Goal: Task Accomplishment & Management: Manage account settings

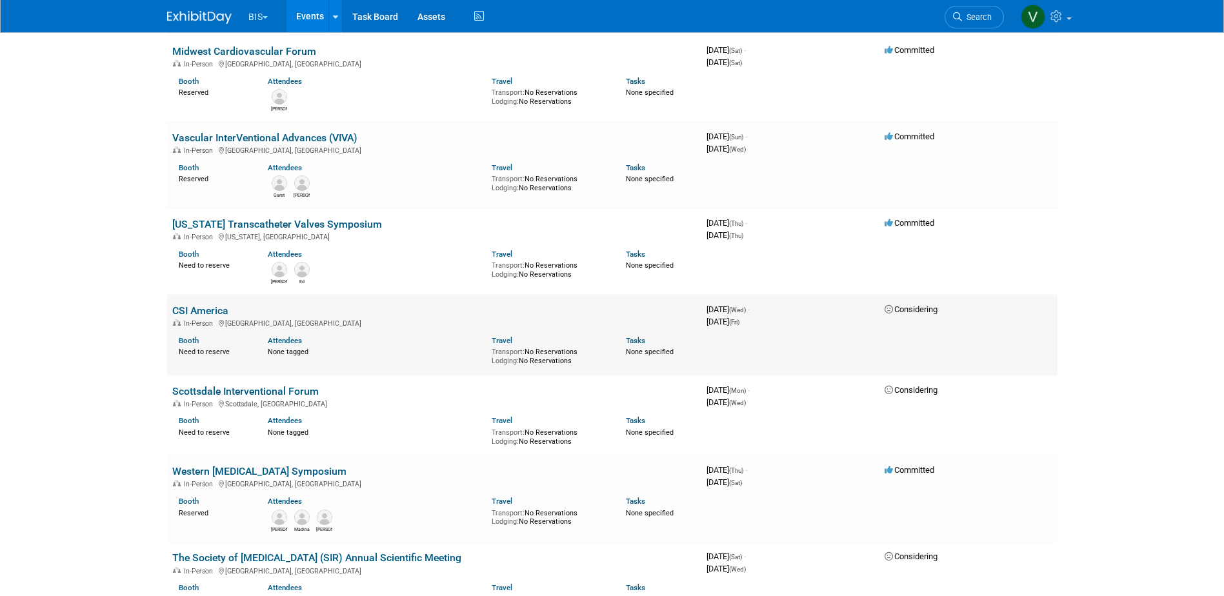
scroll to position [387, 0]
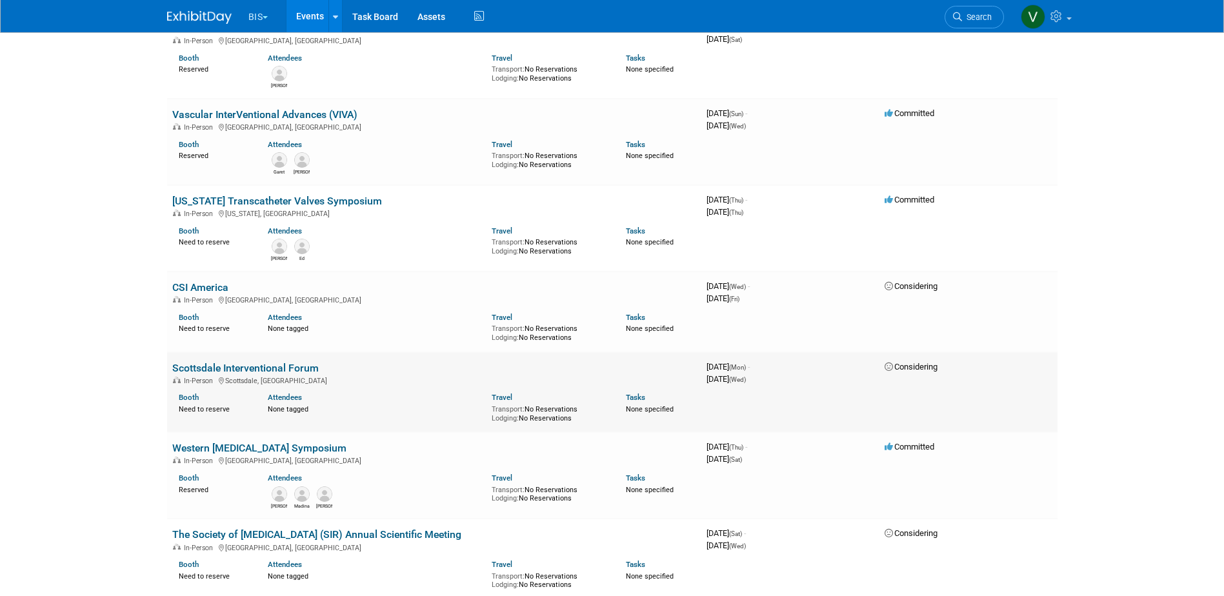
click at [265, 358] on td "Scottsdale Interventional Forum In-Person Scottsdale, AZ Booth Need to reserve …" at bounding box center [434, 392] width 534 height 81
click at [269, 365] on link "Scottsdale Interventional Forum" at bounding box center [245, 368] width 147 height 12
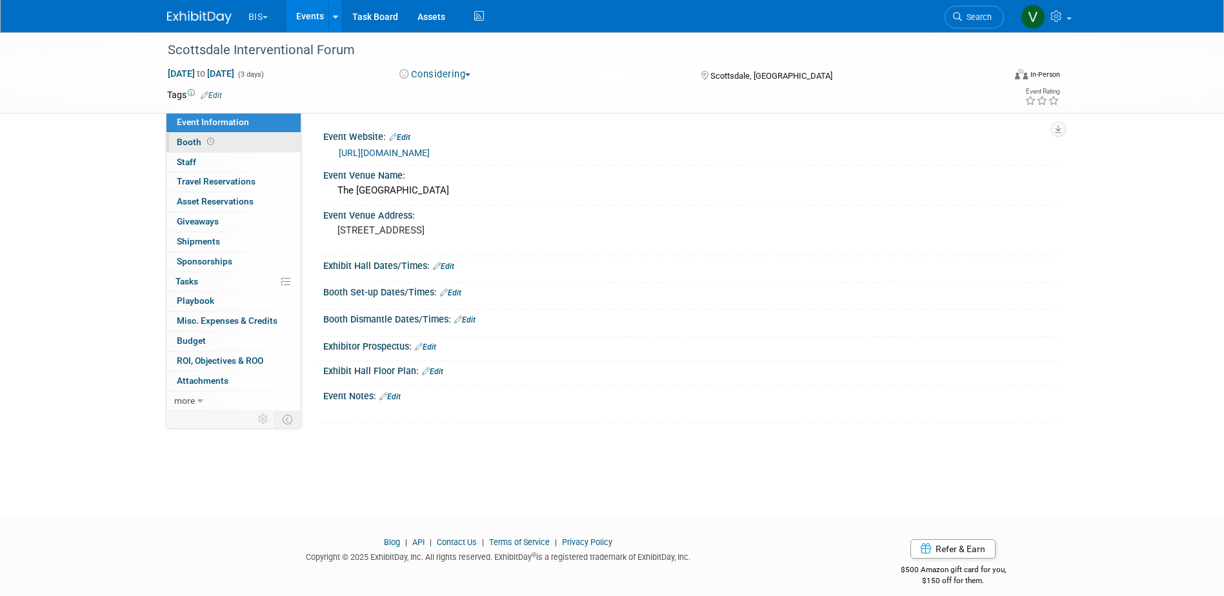
click at [201, 137] on span "Booth" at bounding box center [197, 142] width 40 height 10
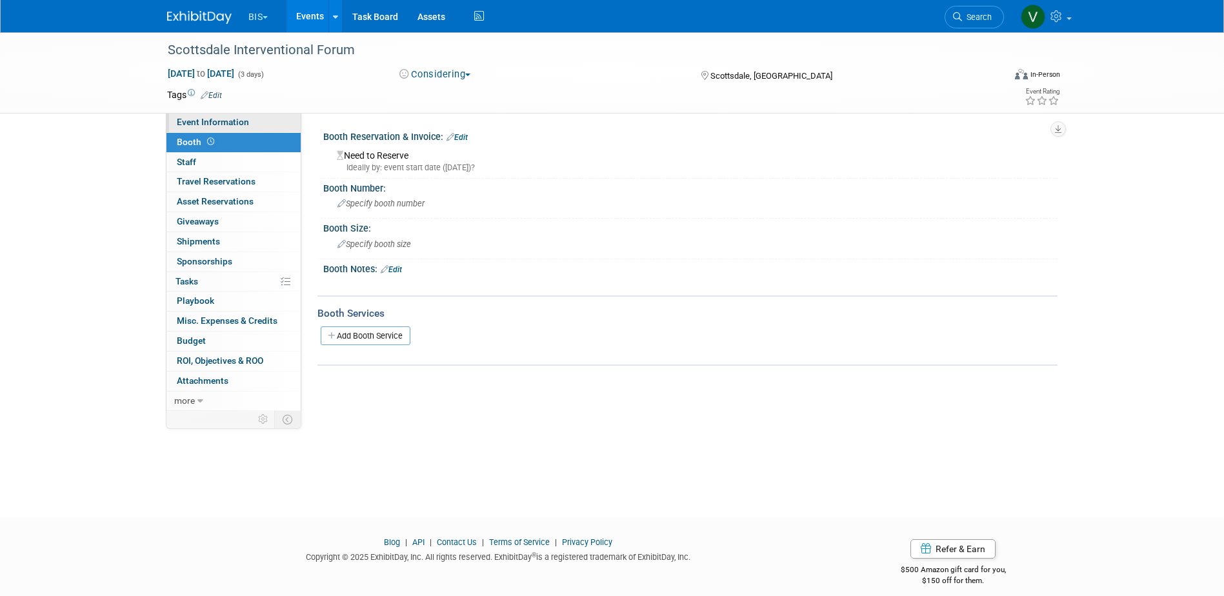
click at [216, 121] on span "Event Information" at bounding box center [213, 122] width 72 height 10
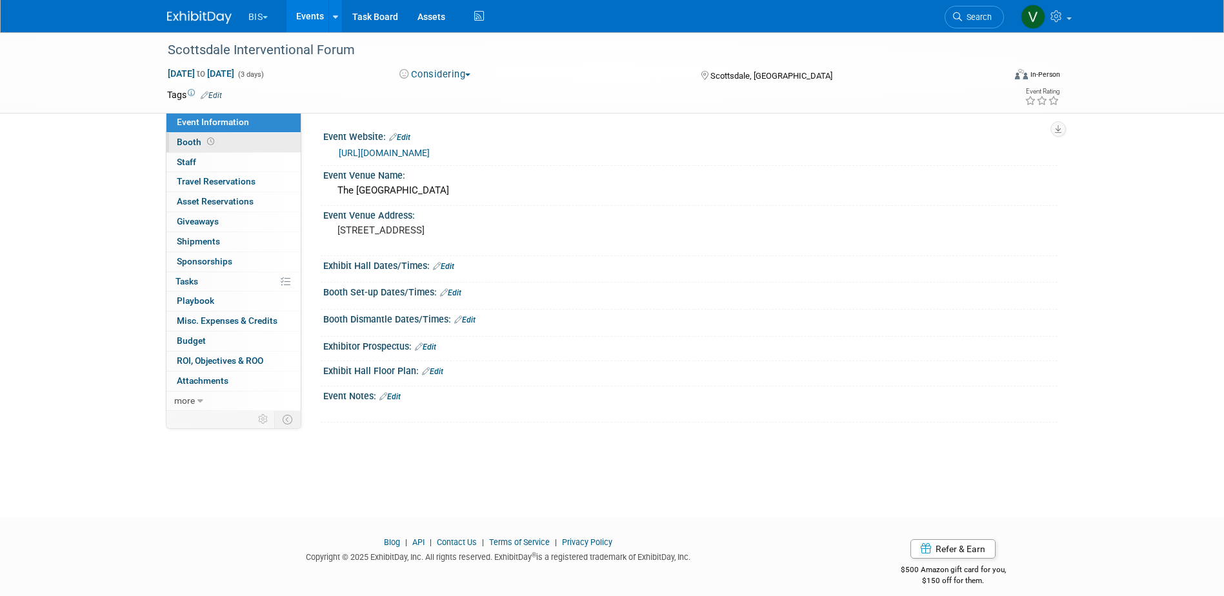
click at [203, 142] on span "Booth" at bounding box center [197, 142] width 40 height 10
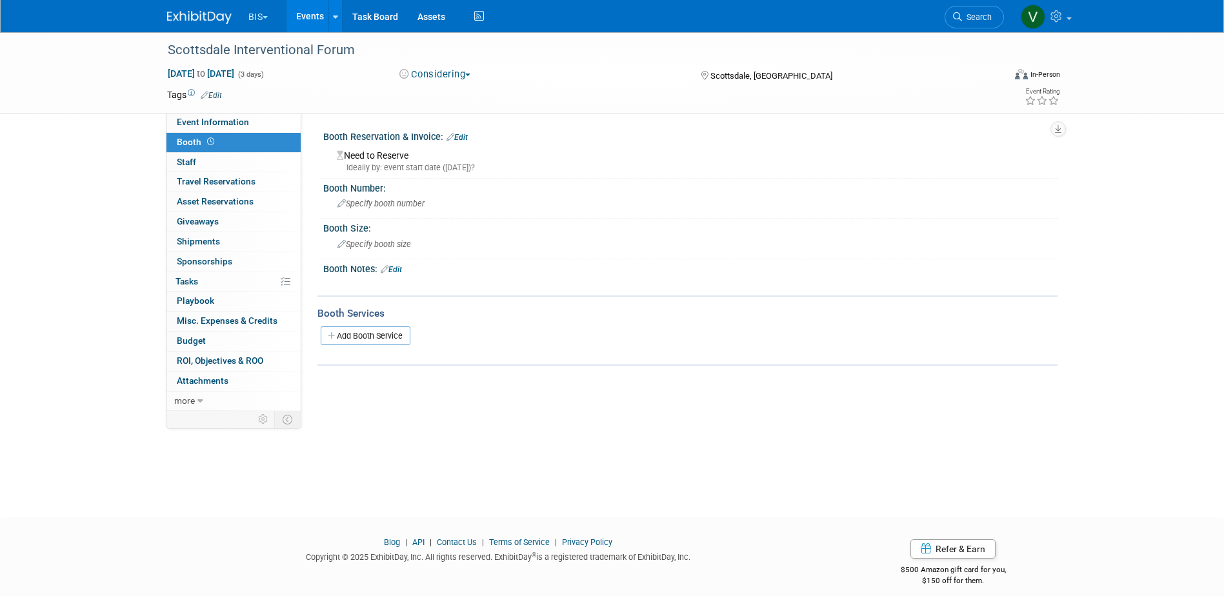
click at [396, 271] on link "Edit" at bounding box center [391, 269] width 21 height 9
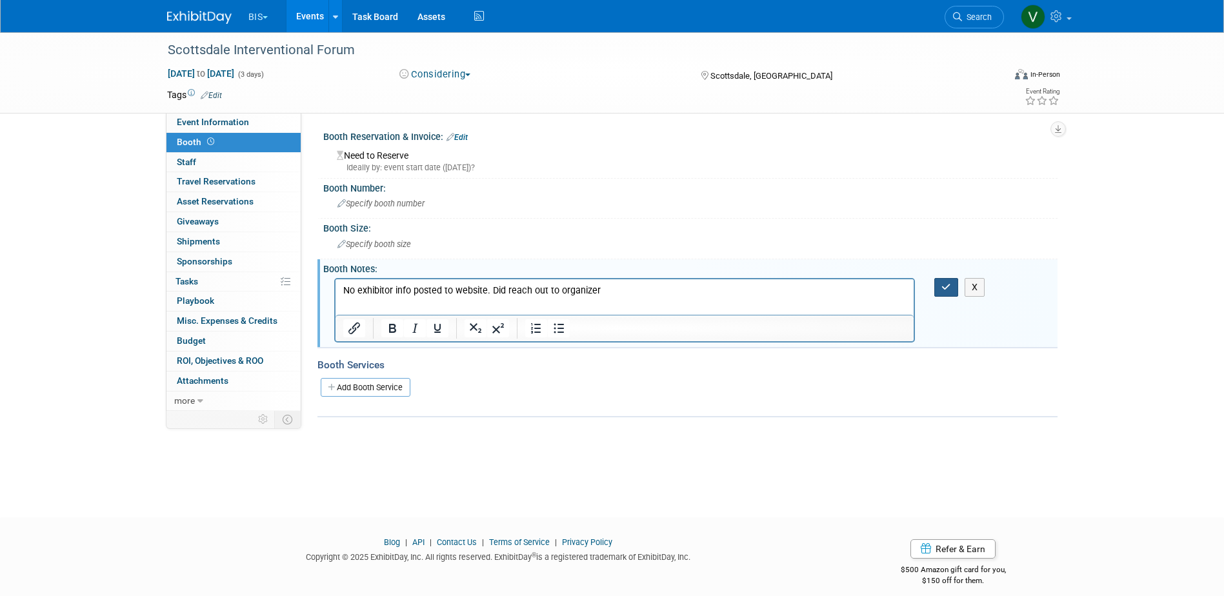
click at [947, 291] on icon "button" at bounding box center [947, 287] width 10 height 9
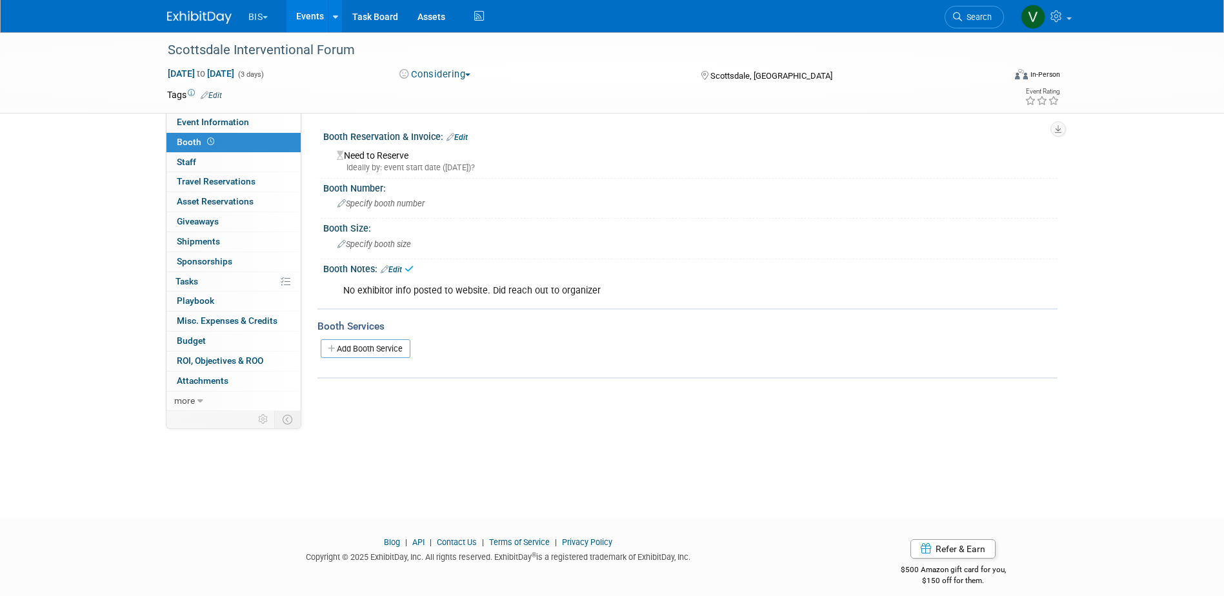
click at [311, 21] on link "Events" at bounding box center [310, 16] width 47 height 32
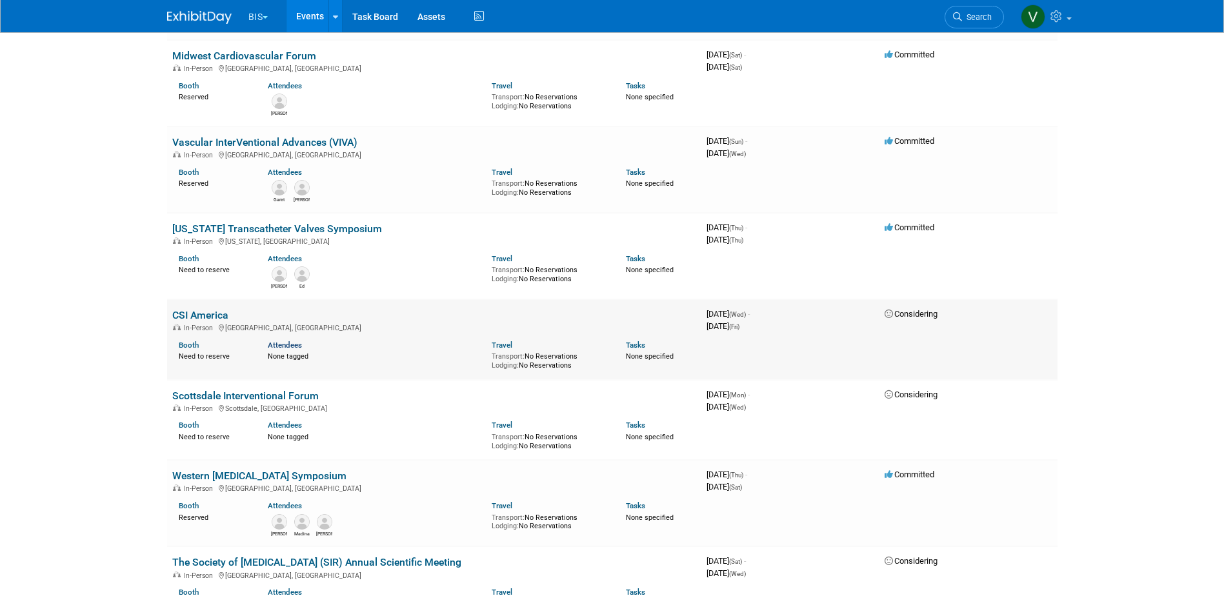
scroll to position [387, 0]
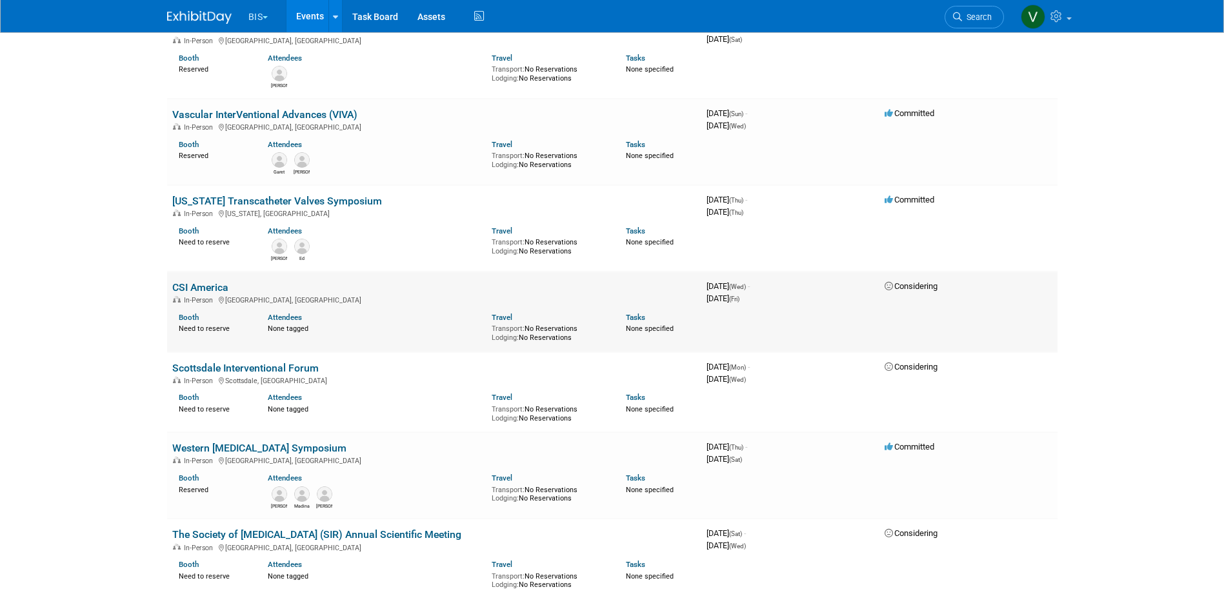
click at [221, 286] on link "CSI America" at bounding box center [200, 287] width 56 height 12
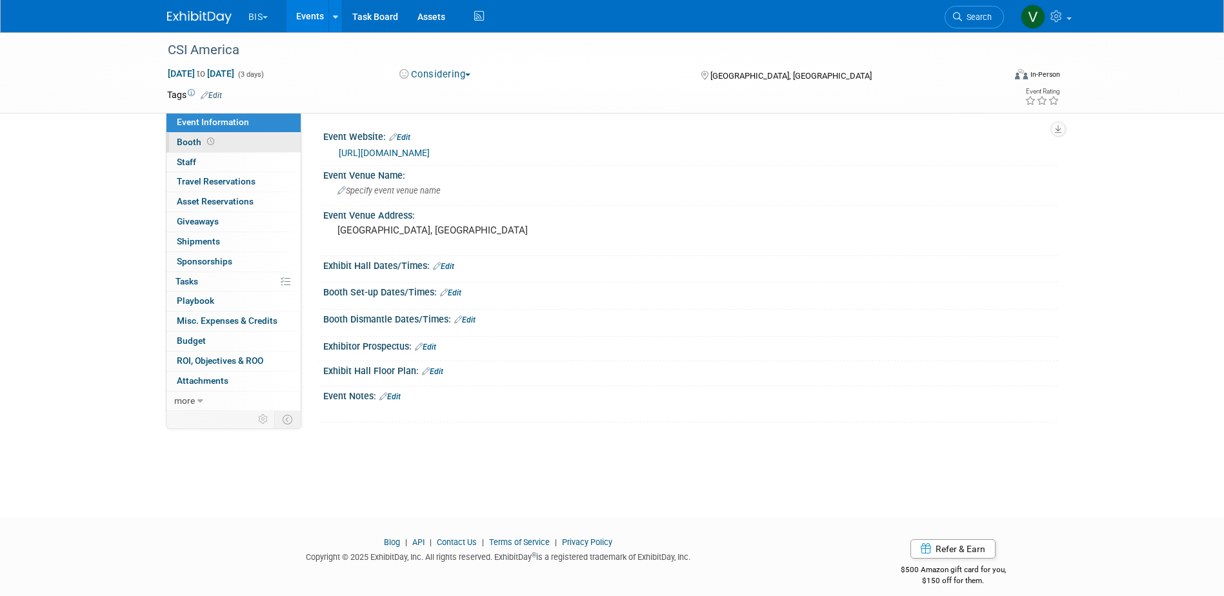
click at [199, 148] on link "Booth" at bounding box center [234, 142] width 134 height 19
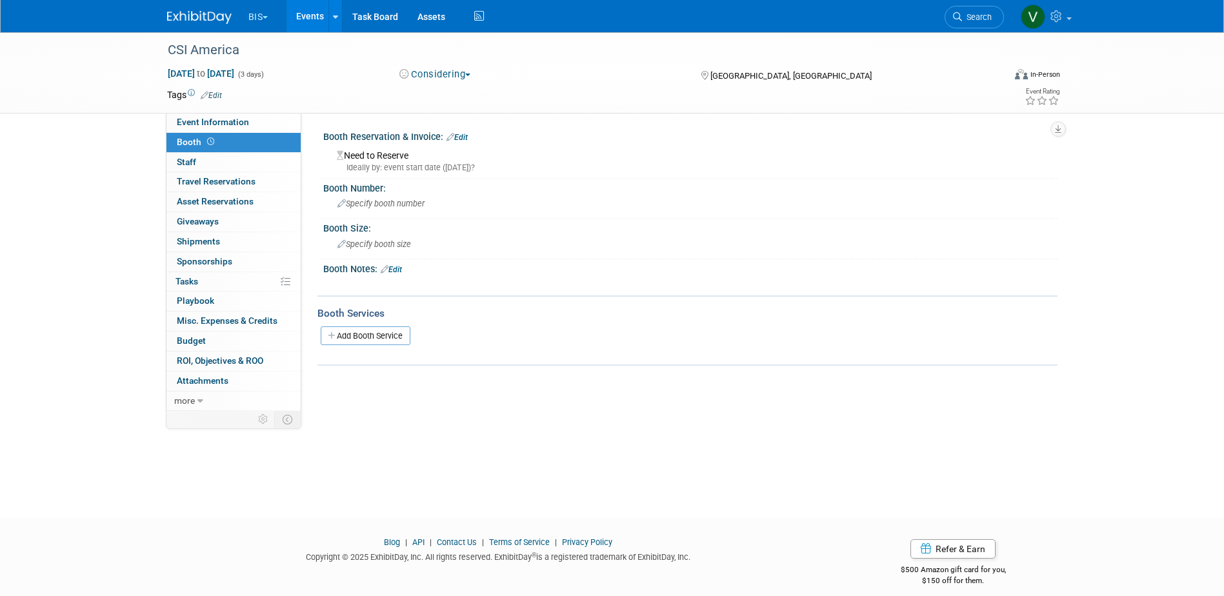
click at [465, 137] on link "Edit" at bounding box center [457, 137] width 21 height 9
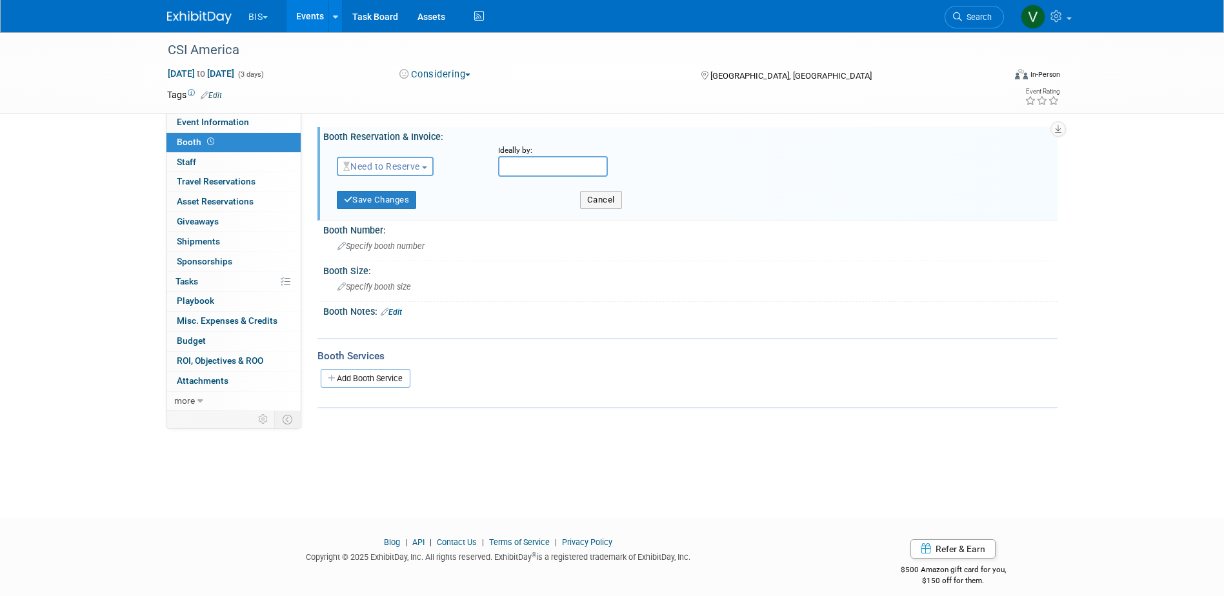
click at [429, 164] on button "Need to Reserve" at bounding box center [385, 166] width 97 height 19
click at [542, 232] on div "Booth Number:" at bounding box center [690, 229] width 734 height 16
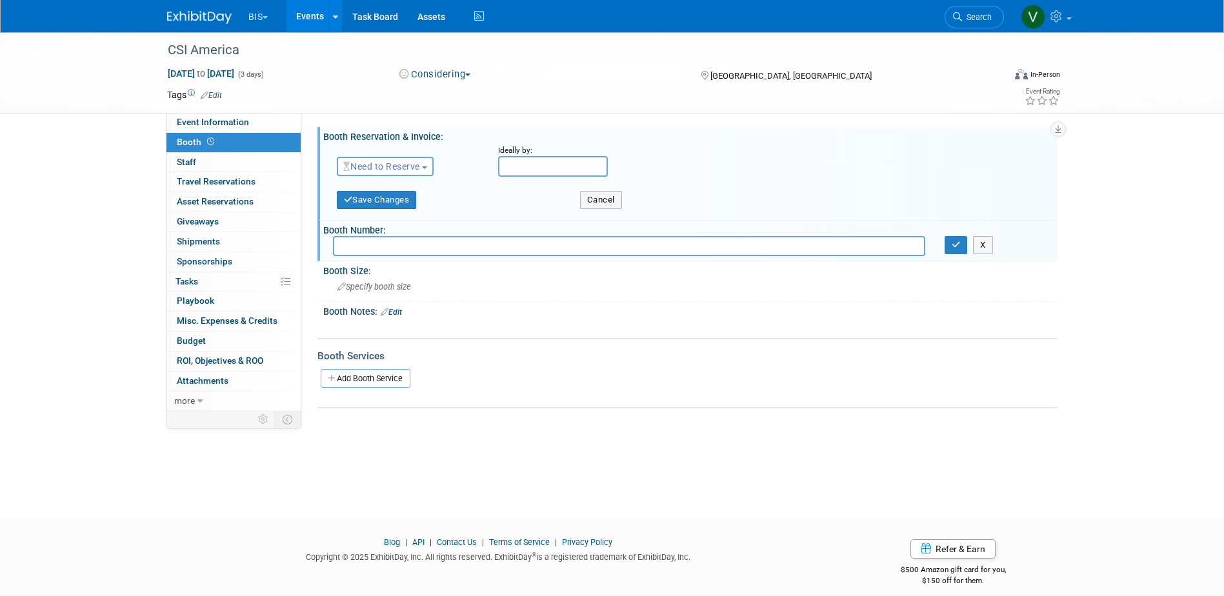
click at [399, 310] on link "Edit" at bounding box center [391, 312] width 21 height 9
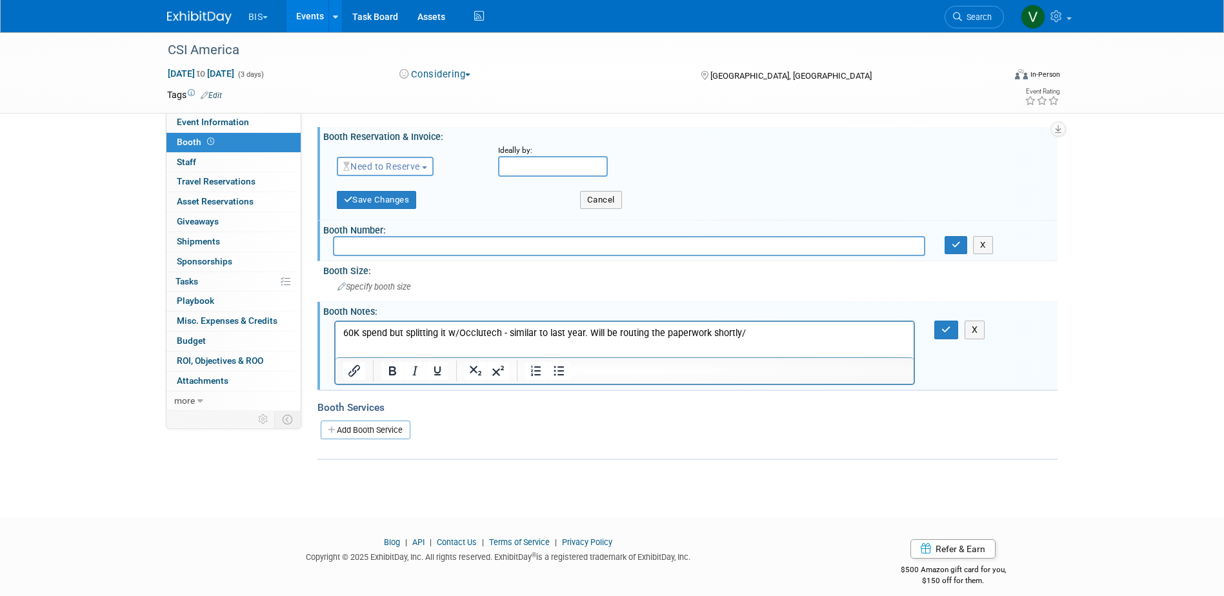
click at [969, 304] on div "Booth Notes: Edit" at bounding box center [690, 310] width 734 height 16
click at [947, 328] on icon "button" at bounding box center [947, 329] width 10 height 9
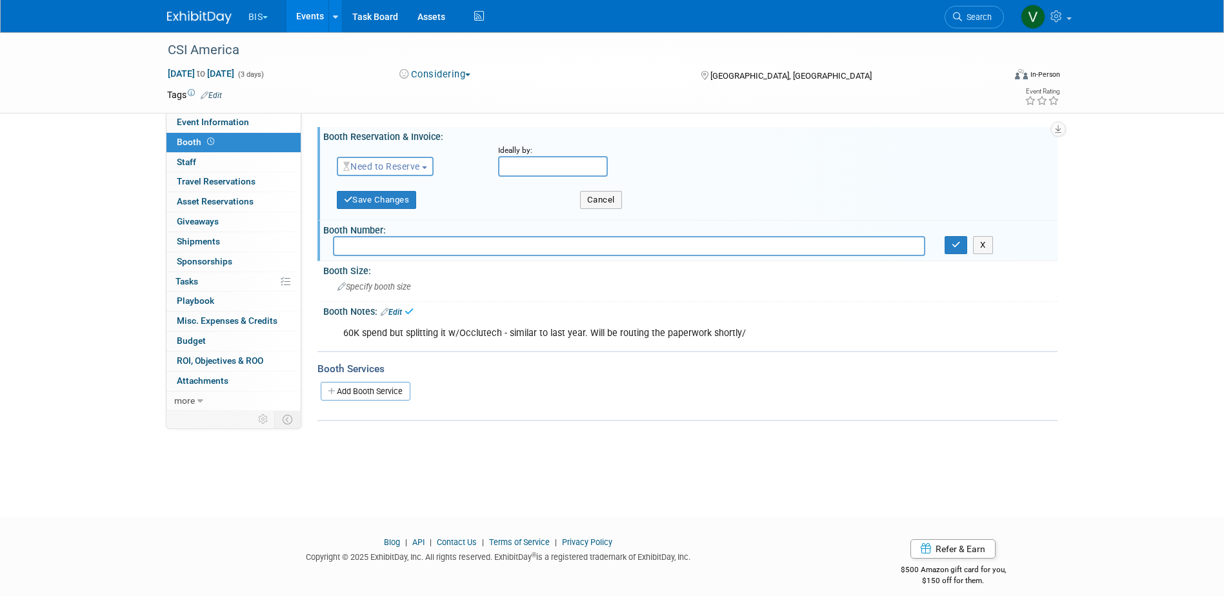
click at [313, 26] on link "Events" at bounding box center [310, 16] width 47 height 32
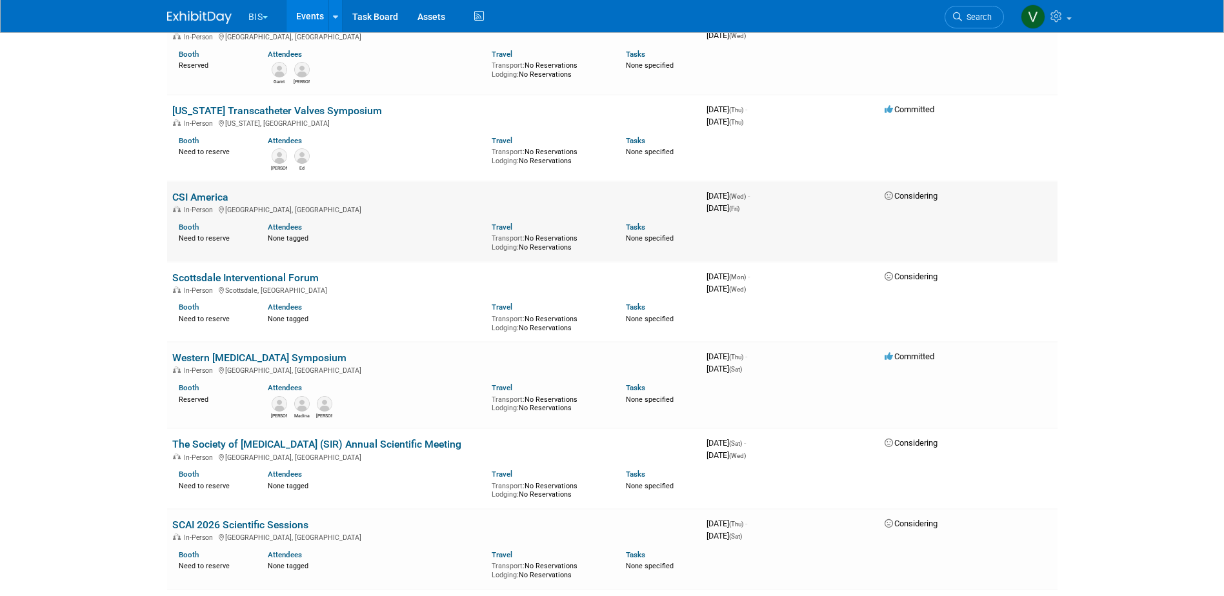
scroll to position [516, 0]
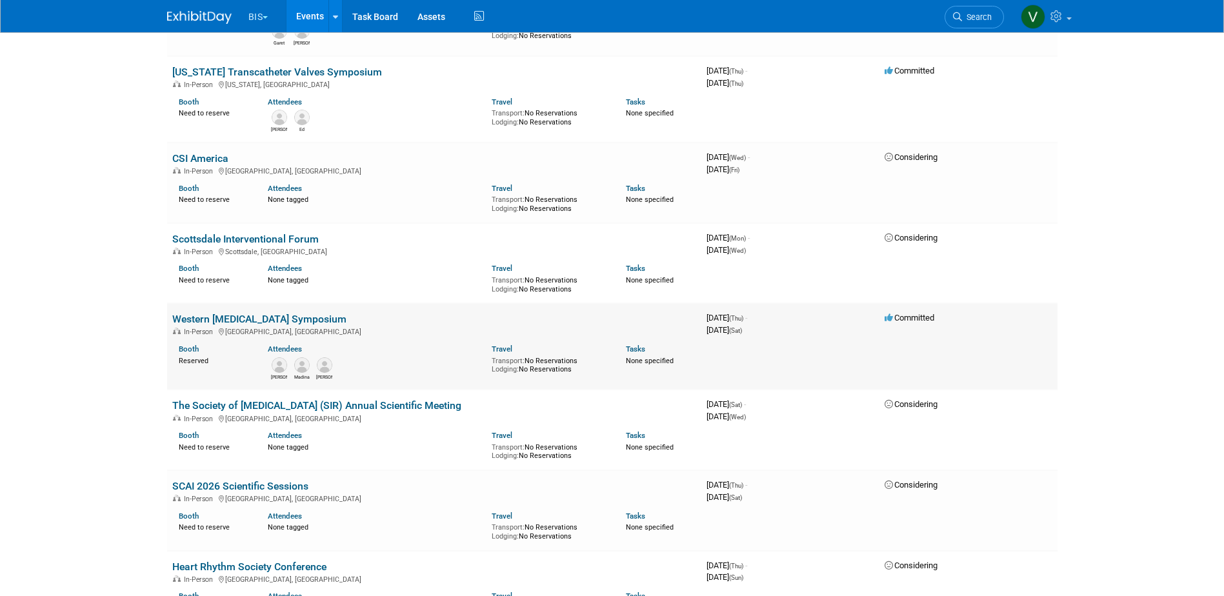
click at [314, 318] on link "Western [MEDICAL_DATA] Symposium" at bounding box center [259, 319] width 174 height 12
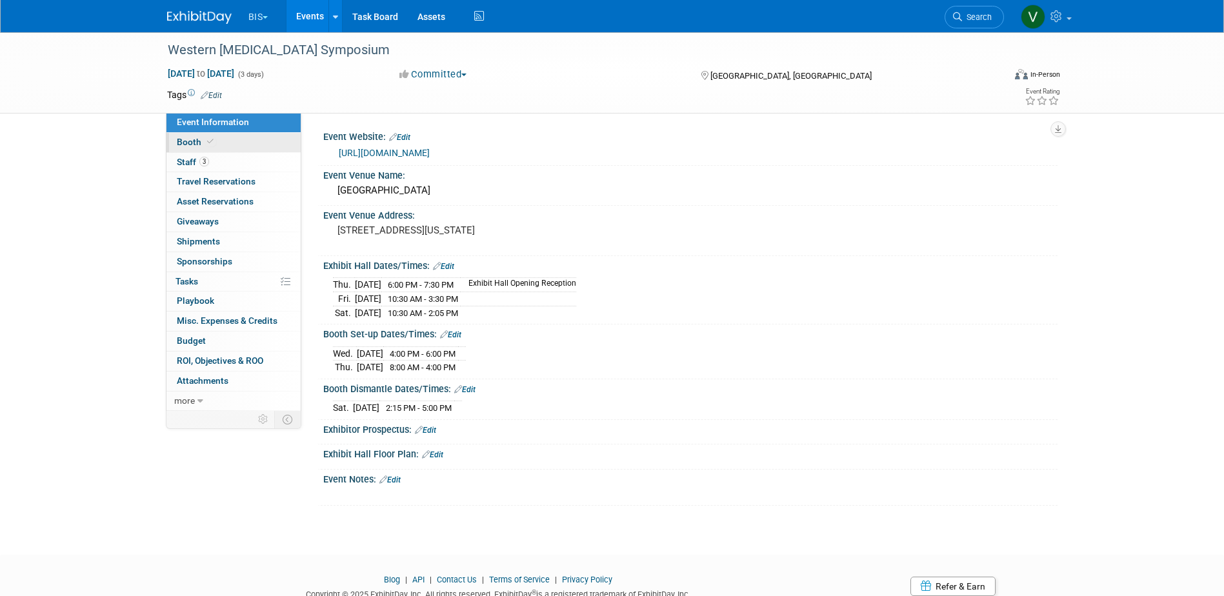
click at [205, 137] on span "Booth" at bounding box center [196, 142] width 39 height 10
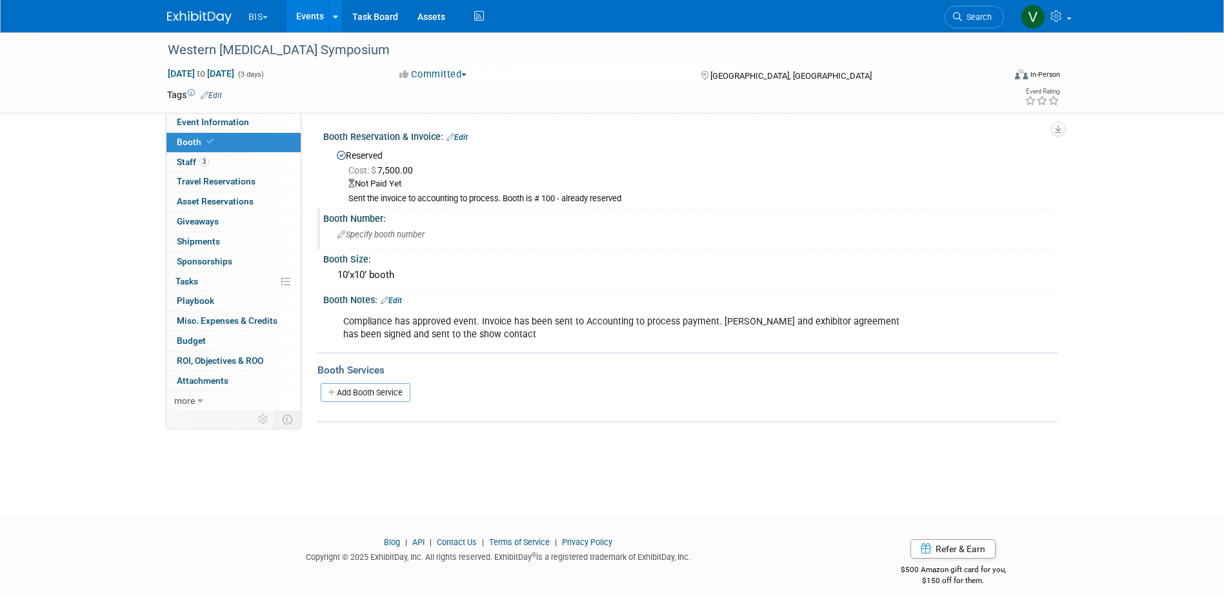
click at [416, 246] on div "Specify booth number" at bounding box center [690, 235] width 734 height 21
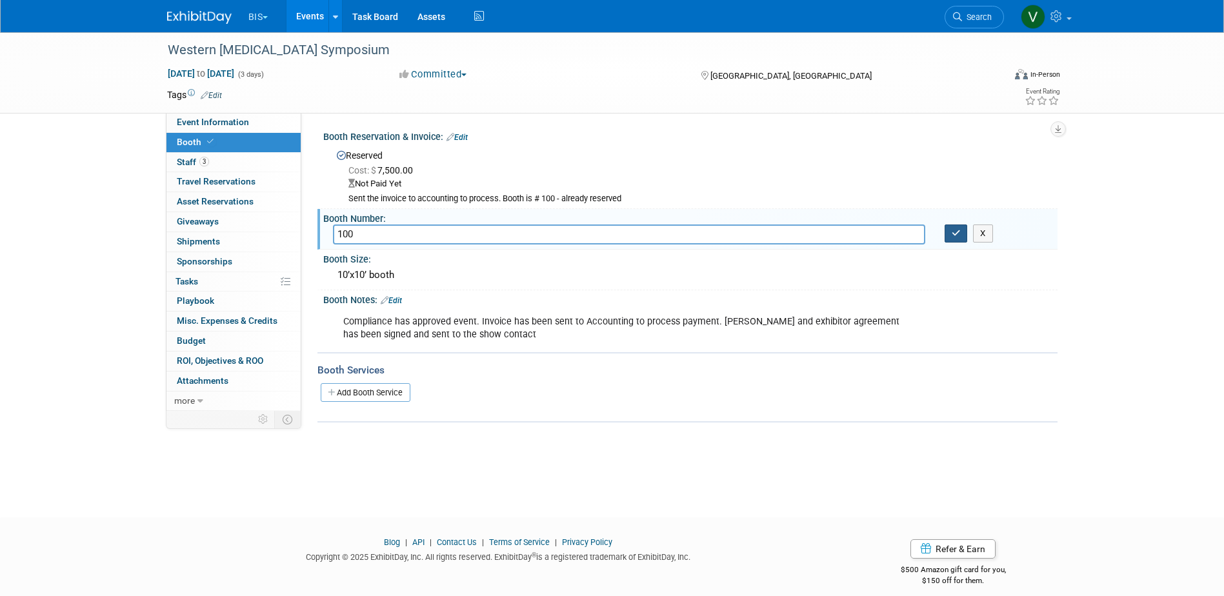
type input "100"
click at [947, 234] on button "button" at bounding box center [956, 234] width 23 height 18
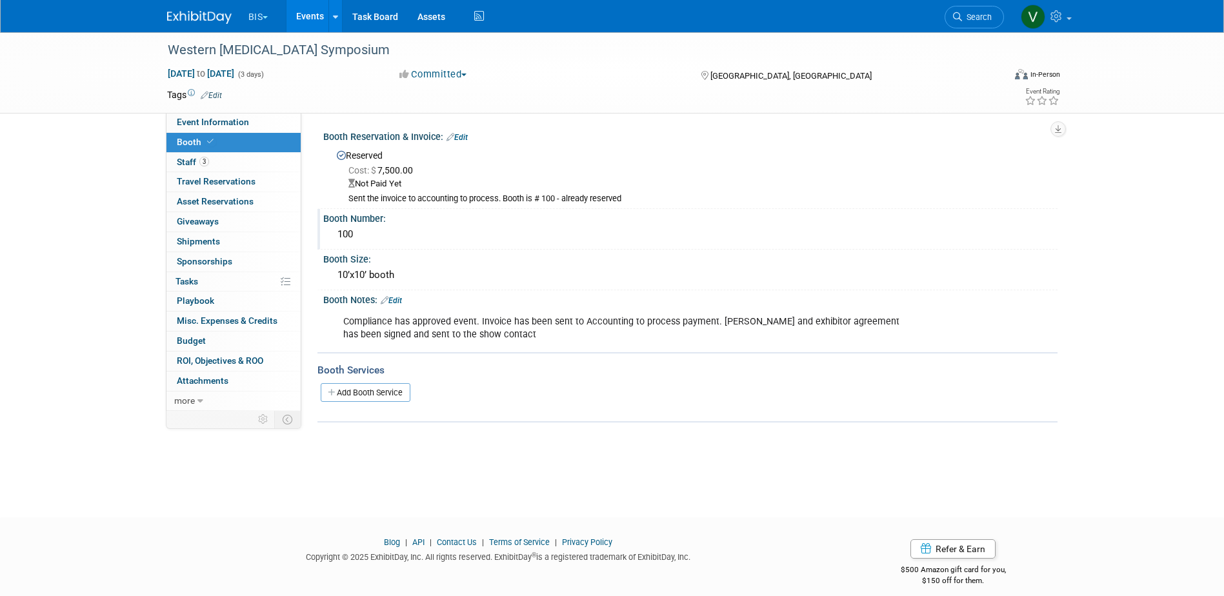
click at [318, 14] on link "Events" at bounding box center [310, 16] width 47 height 32
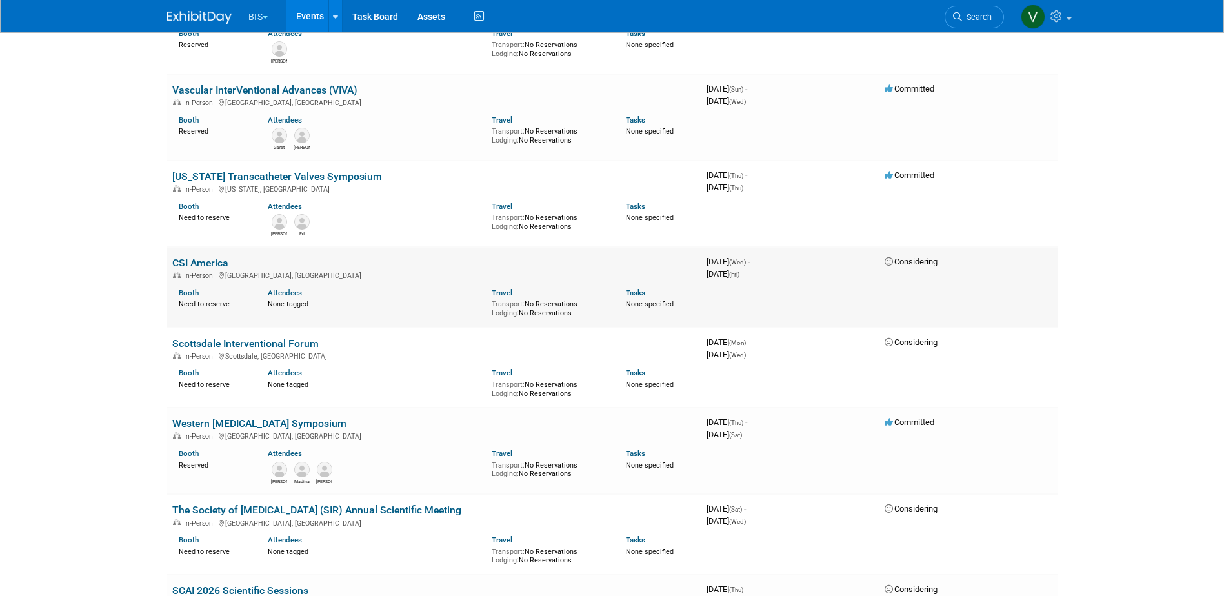
scroll to position [452, 0]
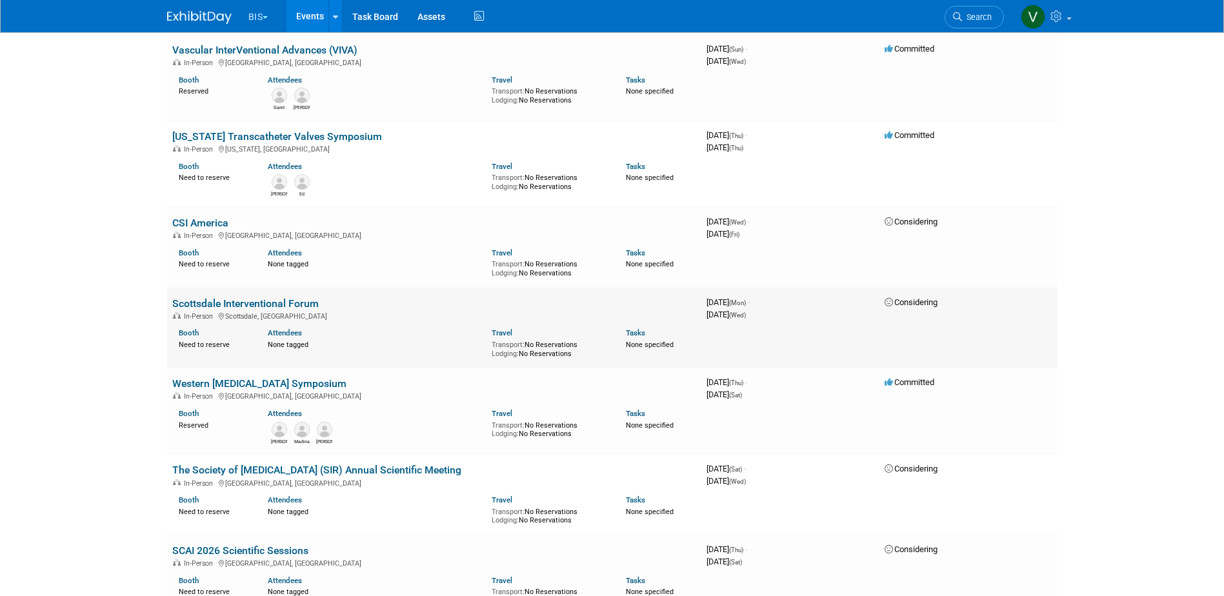
click at [293, 303] on link "Scottsdale Interventional Forum" at bounding box center [245, 304] width 147 height 12
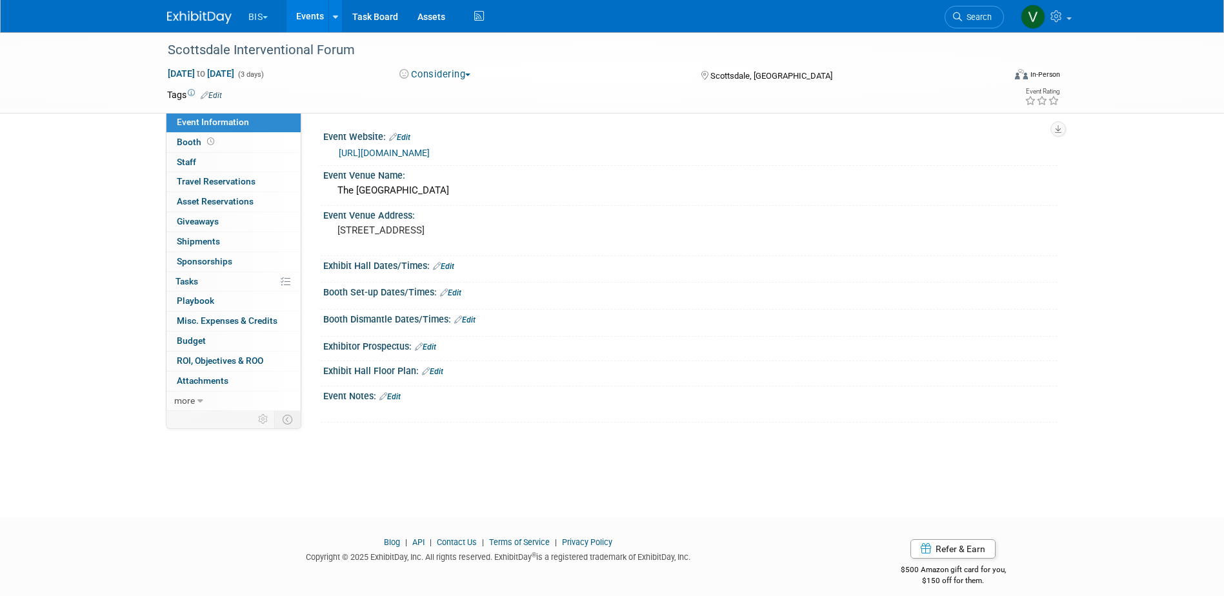
click at [470, 76] on span "button" at bounding box center [467, 75] width 5 height 3
click at [468, 87] on link "Committed" at bounding box center [447, 95] width 102 height 18
click at [316, 14] on link "Events" at bounding box center [310, 16] width 47 height 32
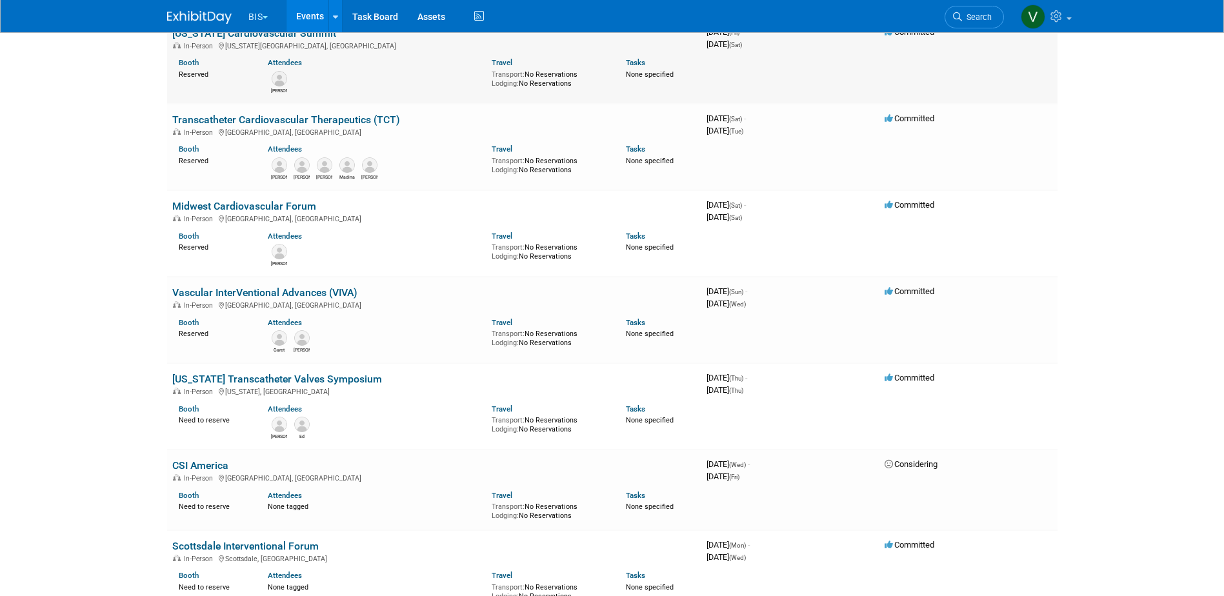
scroll to position [258, 0]
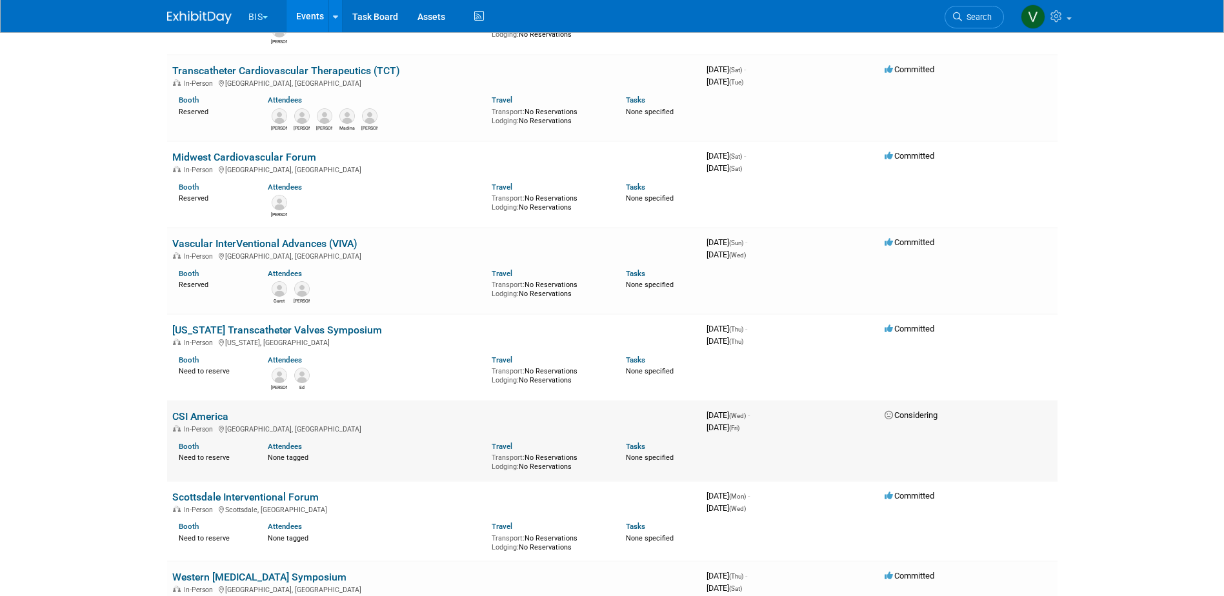
click at [205, 416] on link "CSI America" at bounding box center [200, 416] width 56 height 12
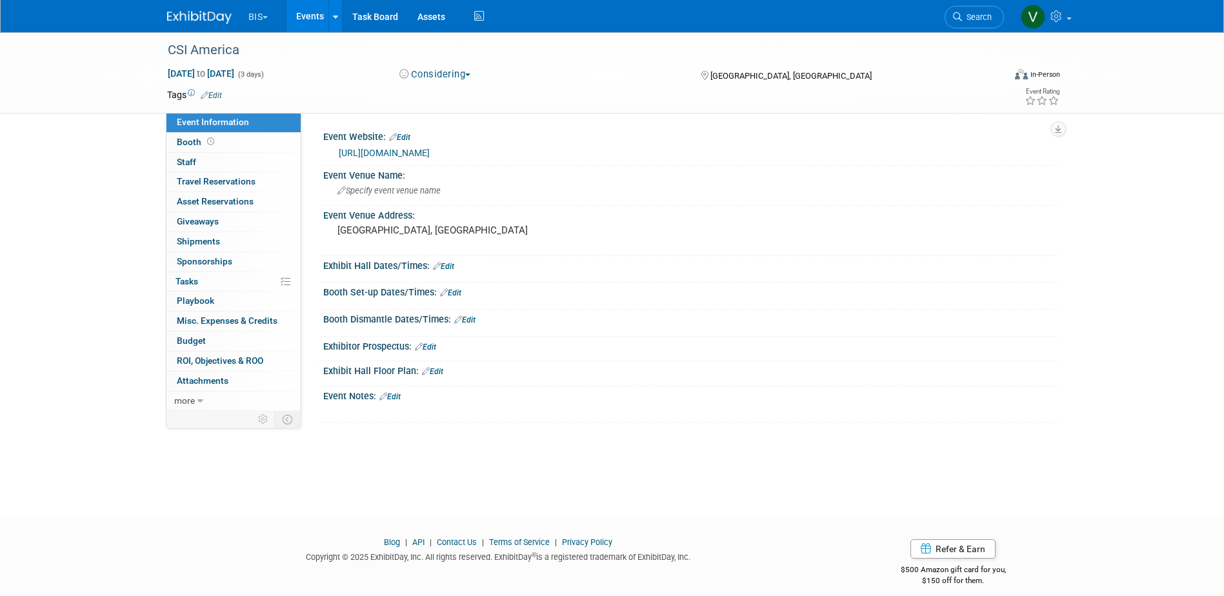
click at [476, 77] on button "Considering" at bounding box center [435, 75] width 81 height 14
click at [470, 93] on link "Committed" at bounding box center [447, 95] width 102 height 18
click at [312, 17] on link "Events" at bounding box center [310, 16] width 47 height 32
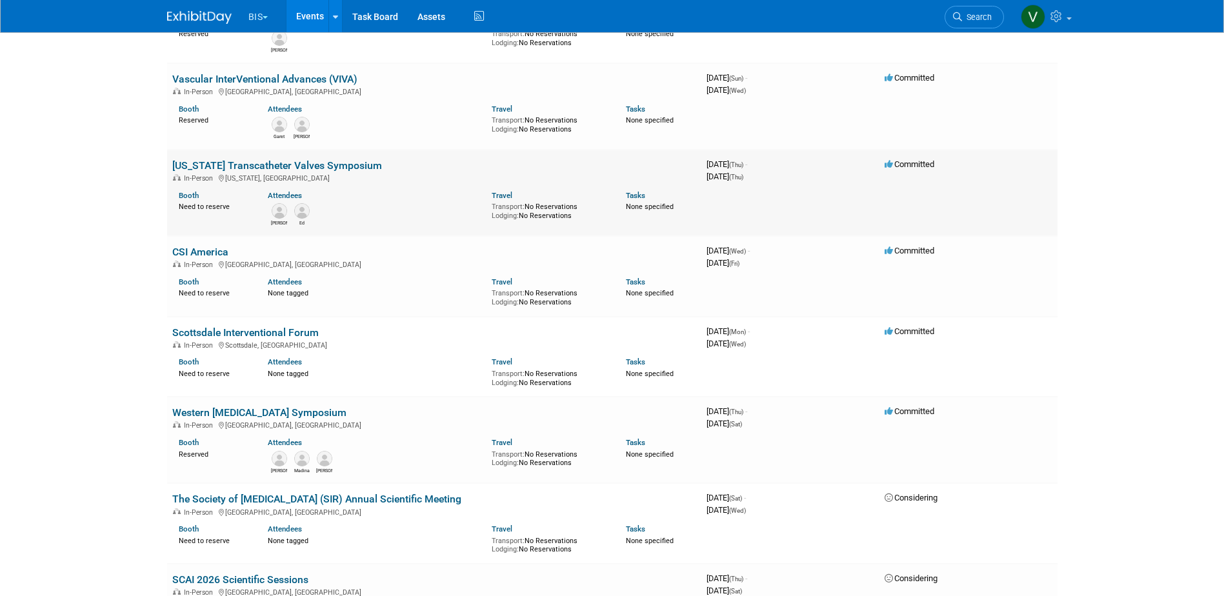
scroll to position [452, 0]
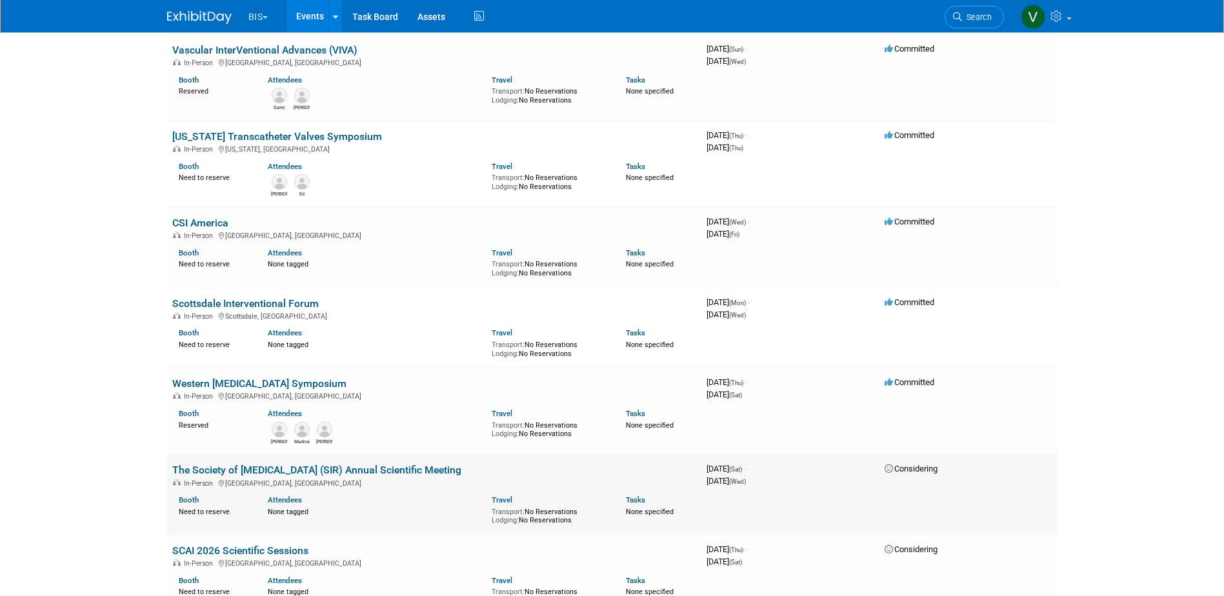
click at [458, 469] on link "The Society of [MEDICAL_DATA] (SIR) Annual Scientific Meeting" at bounding box center [316, 470] width 289 height 12
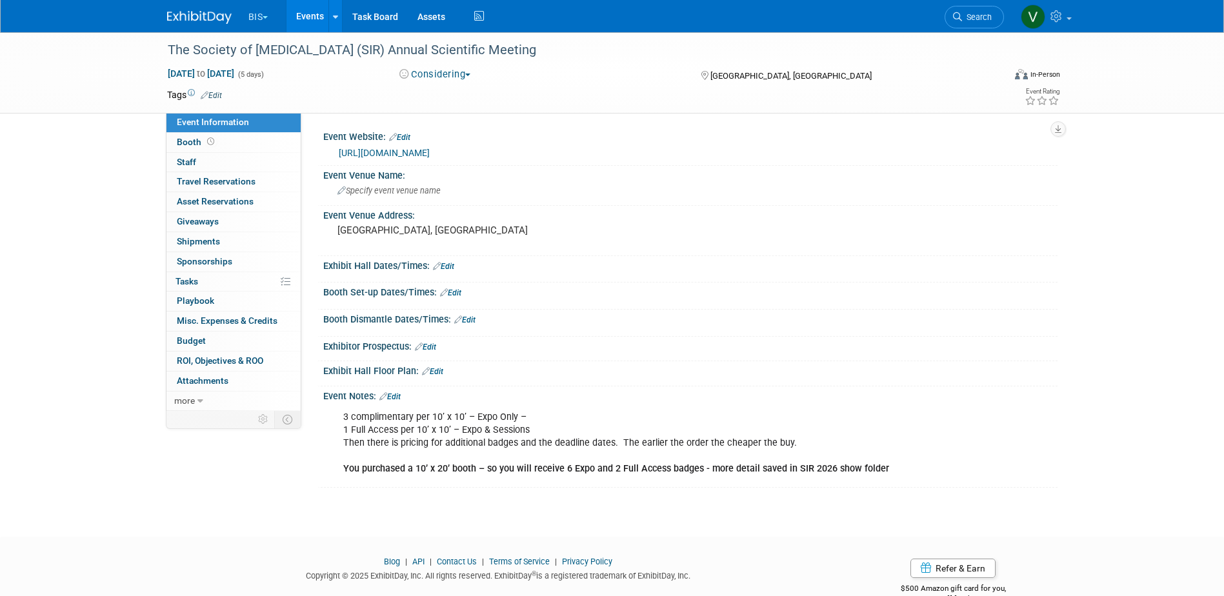
click at [462, 72] on button "Considering" at bounding box center [435, 75] width 81 height 14
click at [461, 92] on link "Committed" at bounding box center [447, 95] width 102 height 18
click at [316, 19] on link "Events" at bounding box center [310, 16] width 47 height 32
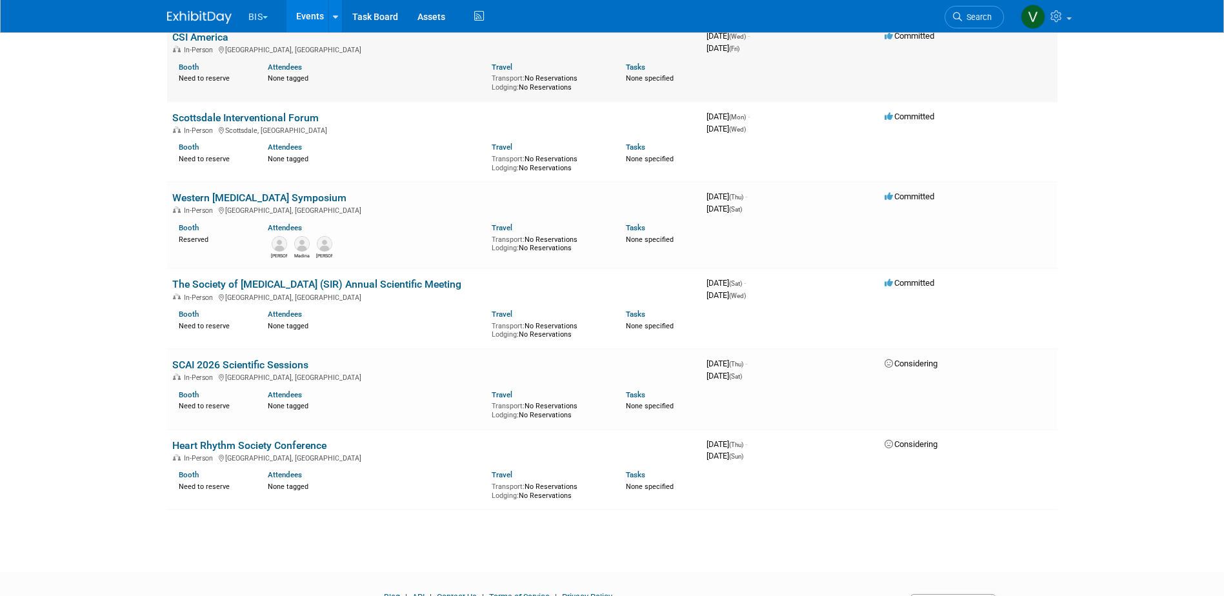
scroll to position [645, 0]
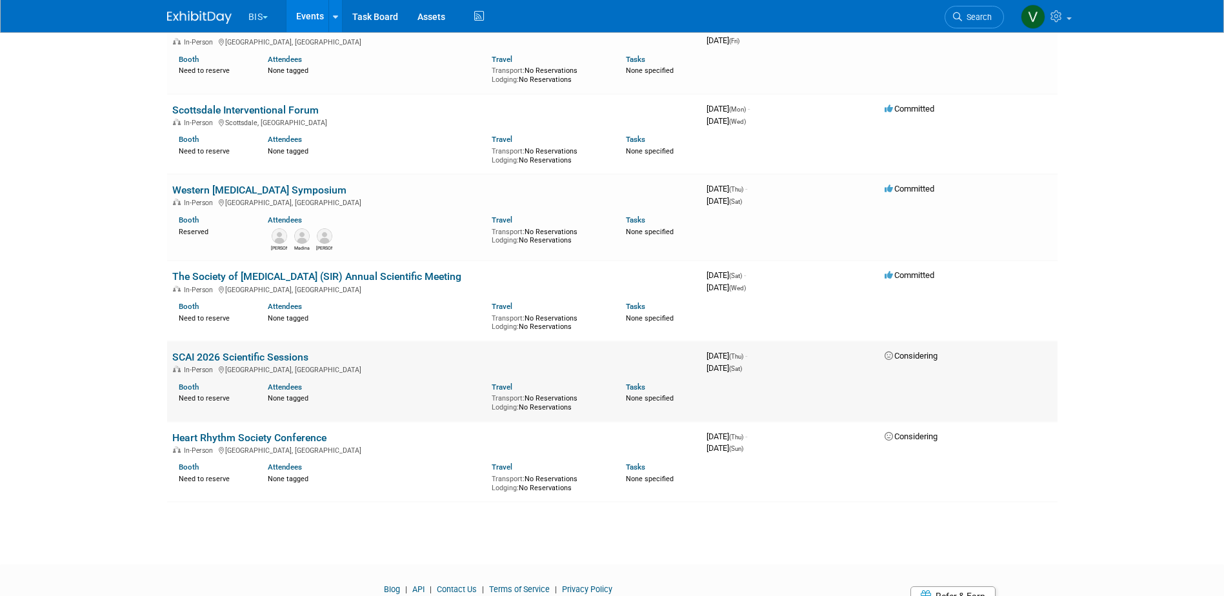
click at [254, 356] on link "SCAI 2026 Scientific Sessions" at bounding box center [240, 357] width 136 height 12
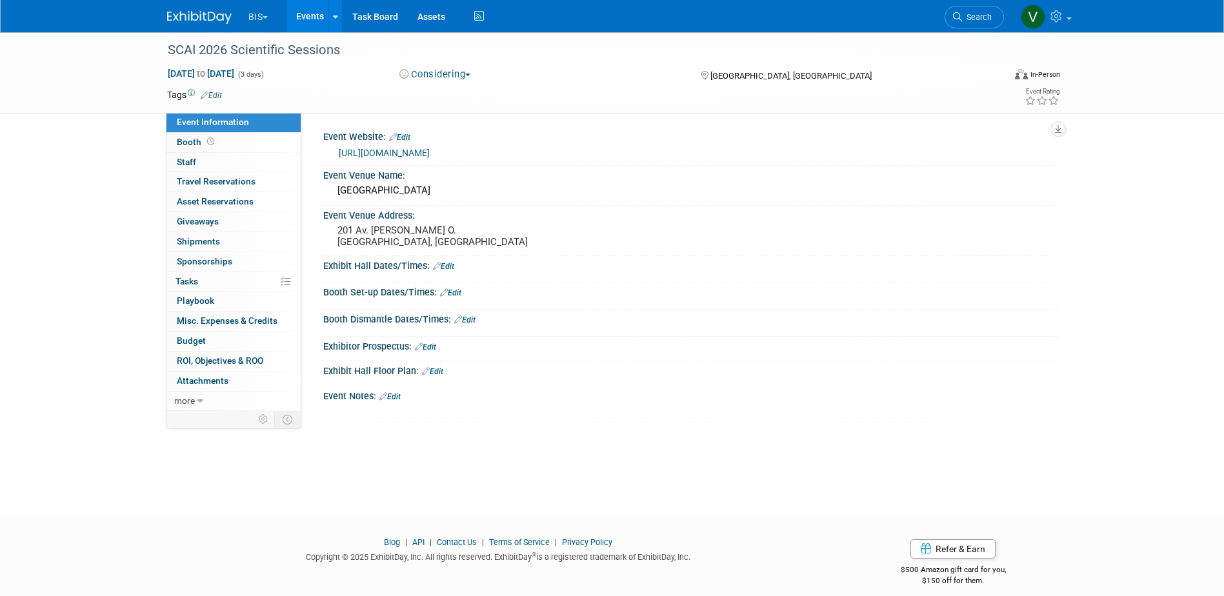
click at [456, 78] on button "Considering" at bounding box center [435, 75] width 81 height 14
click at [454, 97] on link "Committed" at bounding box center [447, 95] width 102 height 18
click at [310, 15] on link "Events" at bounding box center [310, 16] width 47 height 32
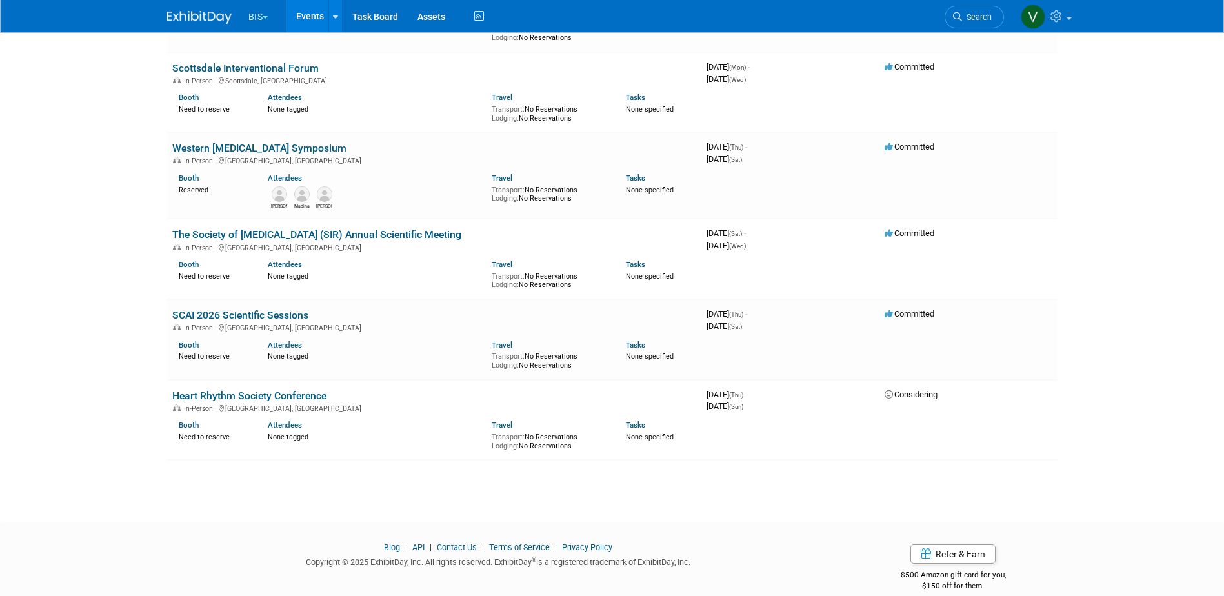
scroll to position [704, 0]
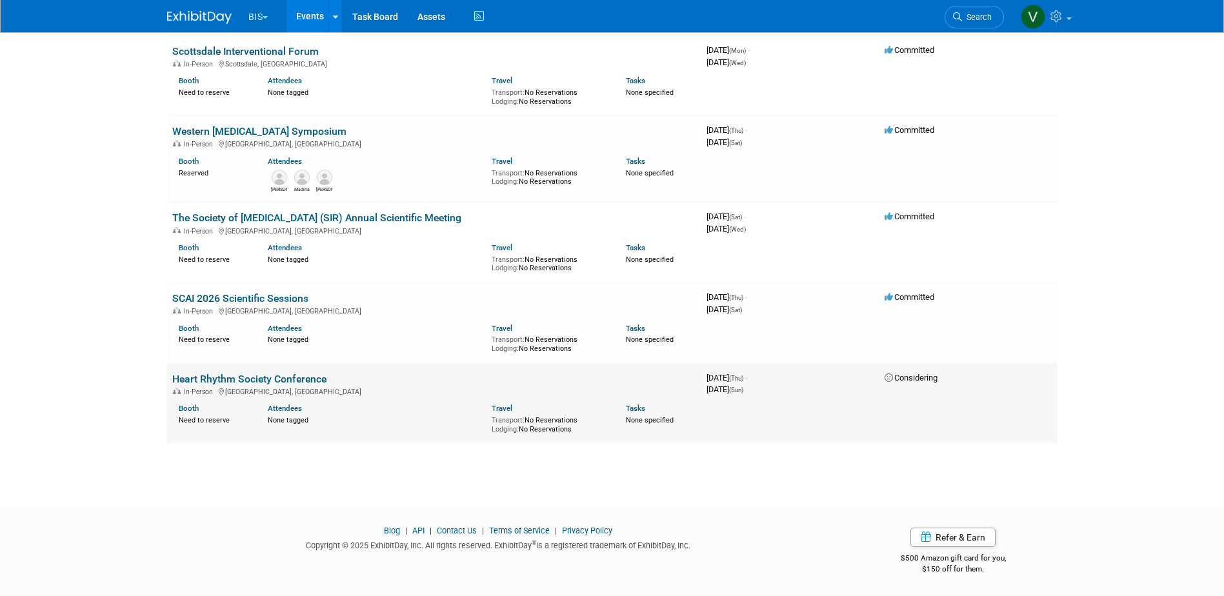
click at [296, 381] on link "Heart Rhythm Society Conference" at bounding box center [249, 379] width 154 height 12
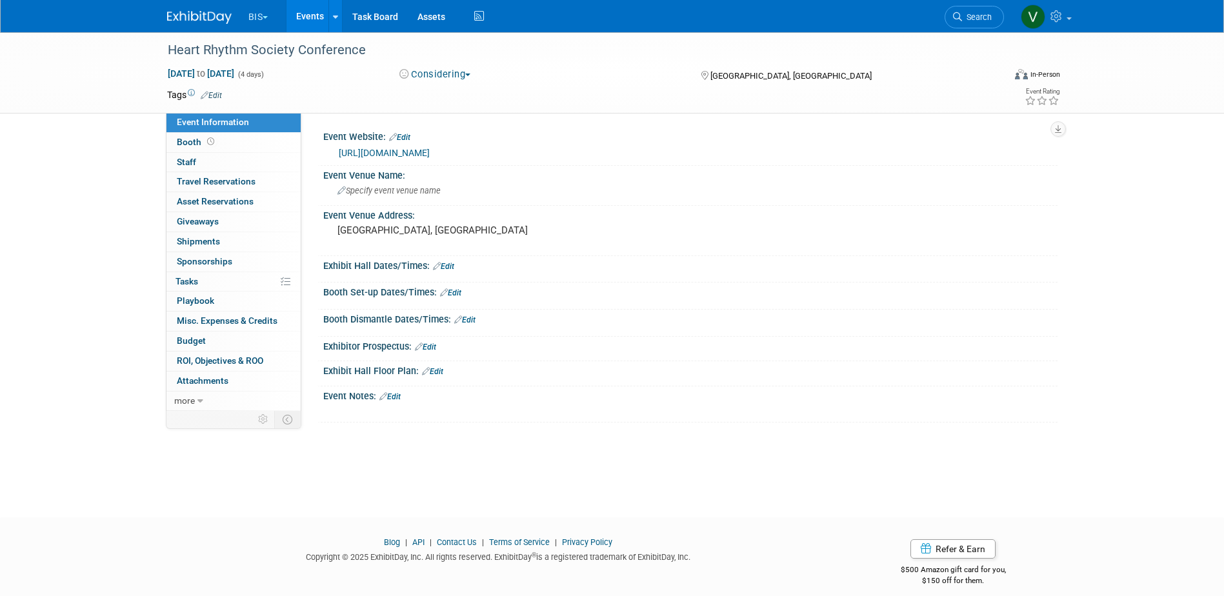
click at [467, 76] on button "Considering" at bounding box center [435, 75] width 81 height 14
click at [465, 86] on link "Committed" at bounding box center [447, 95] width 102 height 18
click at [328, 9] on link "Events" at bounding box center [310, 16] width 47 height 32
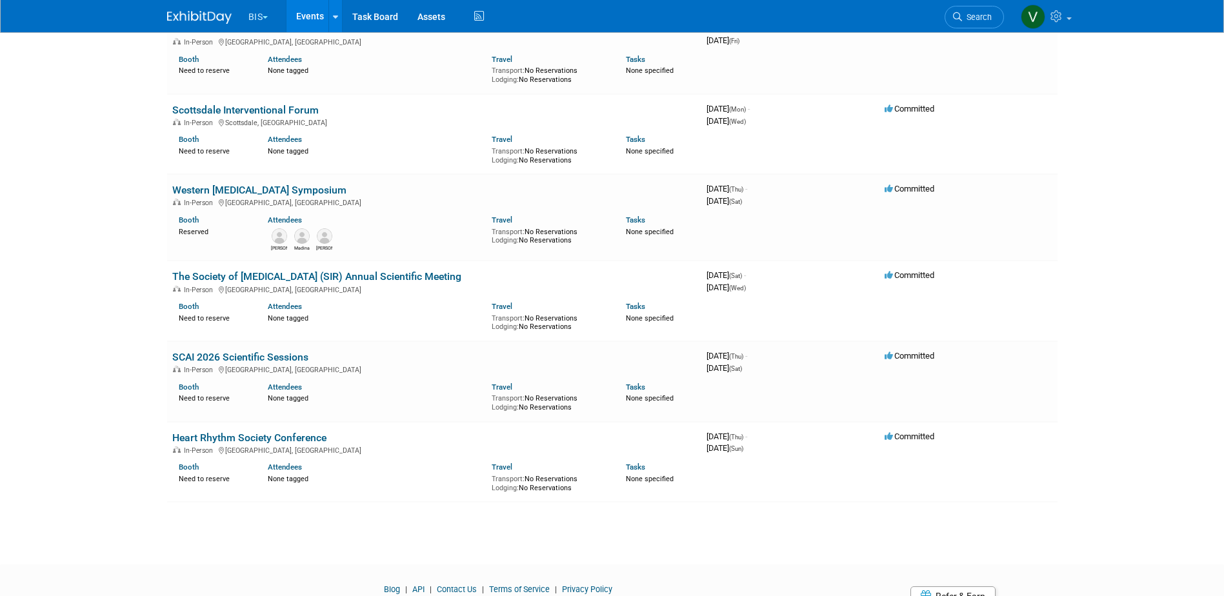
scroll to position [704, 0]
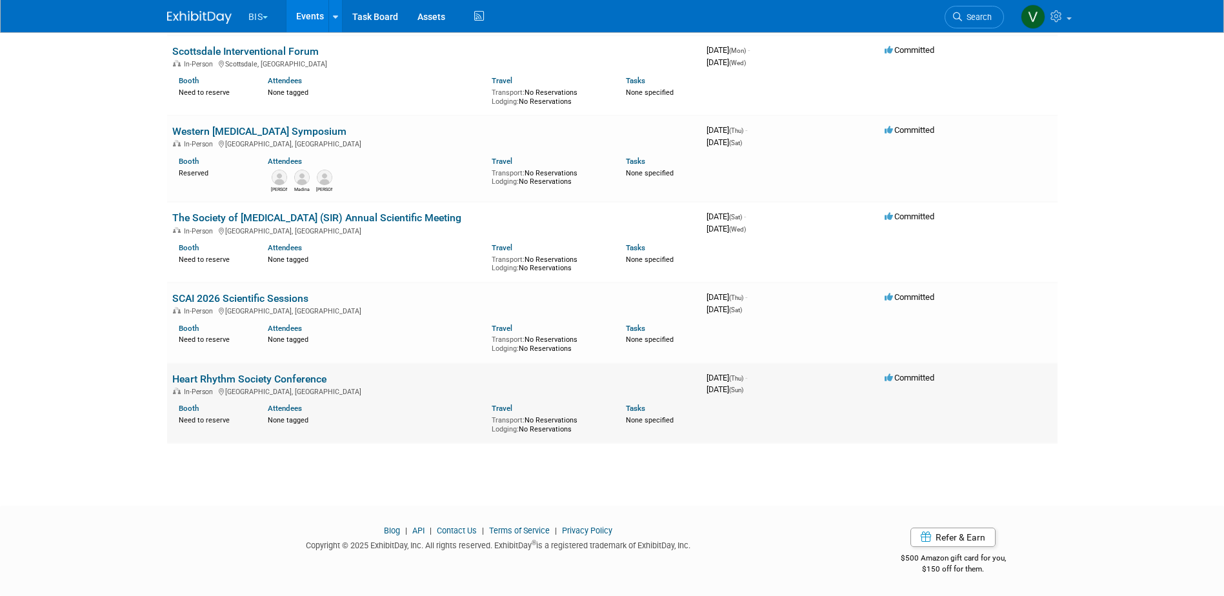
click at [317, 379] on link "Heart Rhythm Society Conference" at bounding box center [249, 379] width 154 height 12
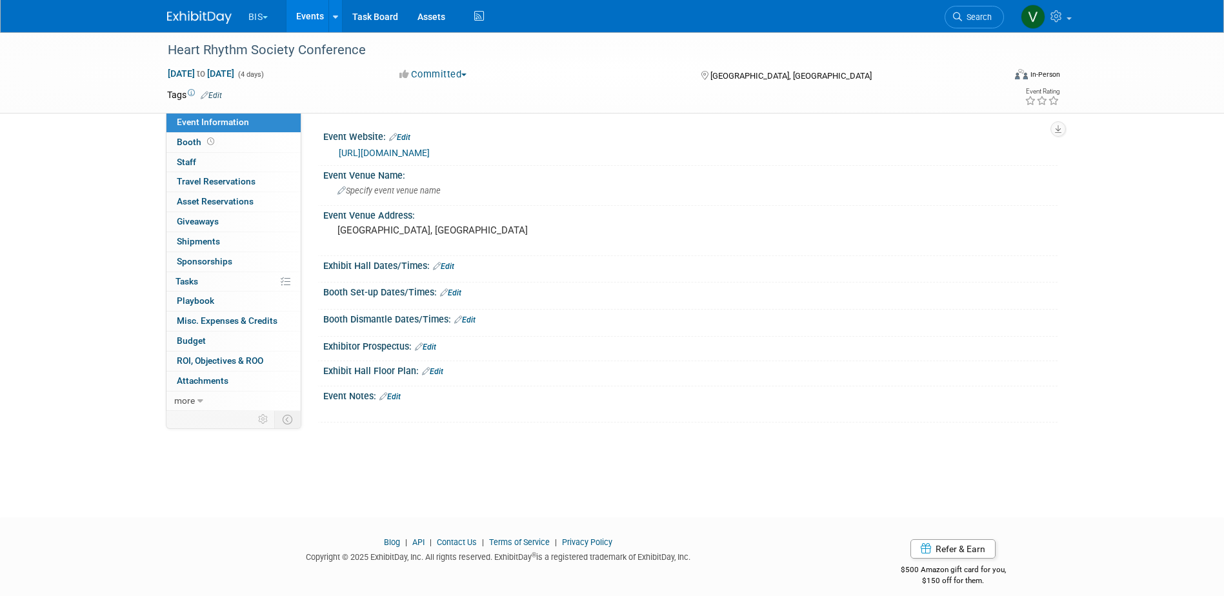
click at [305, 18] on link "Events" at bounding box center [310, 16] width 47 height 32
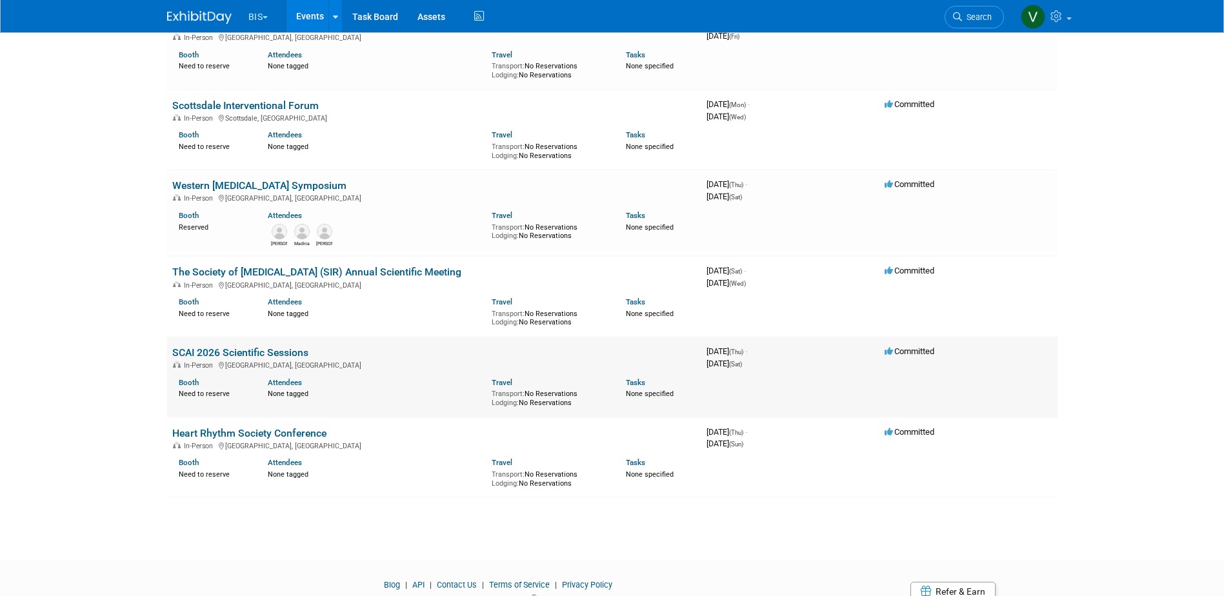
scroll to position [704, 0]
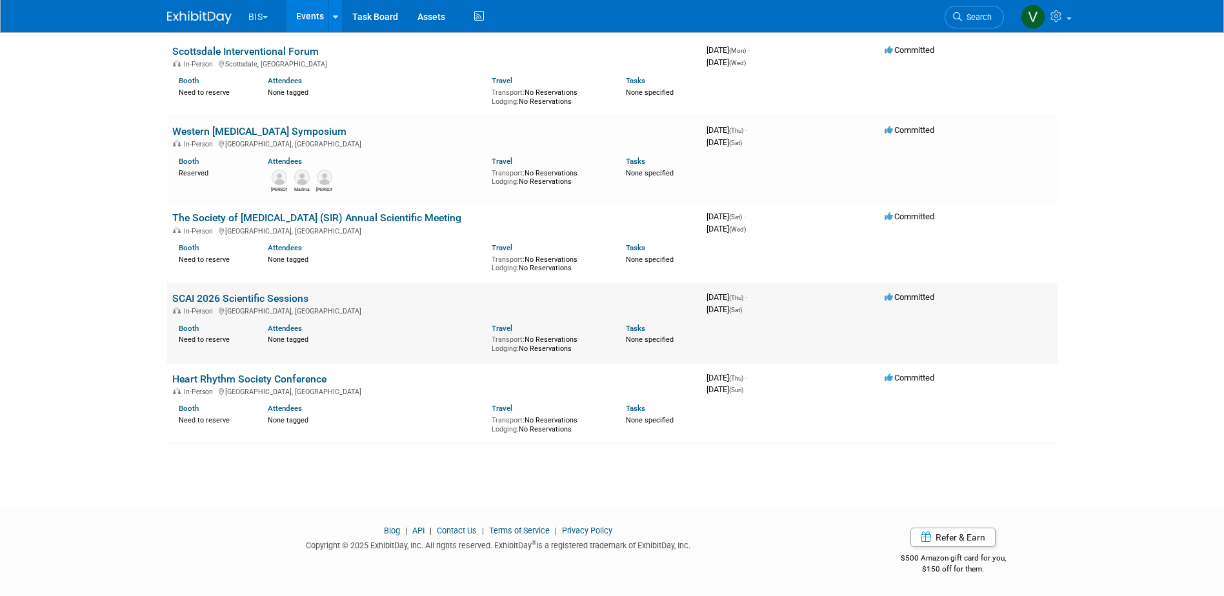
click at [248, 300] on link "SCAI 2026 Scientific Sessions" at bounding box center [240, 298] width 136 height 12
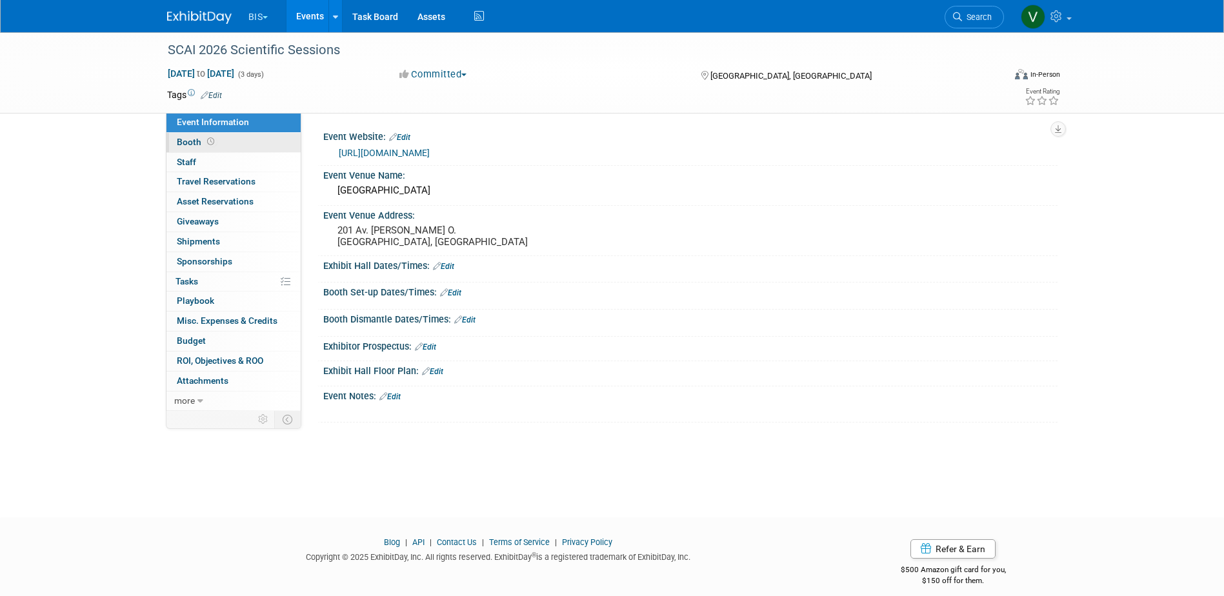
click at [202, 140] on span "Booth" at bounding box center [197, 142] width 40 height 10
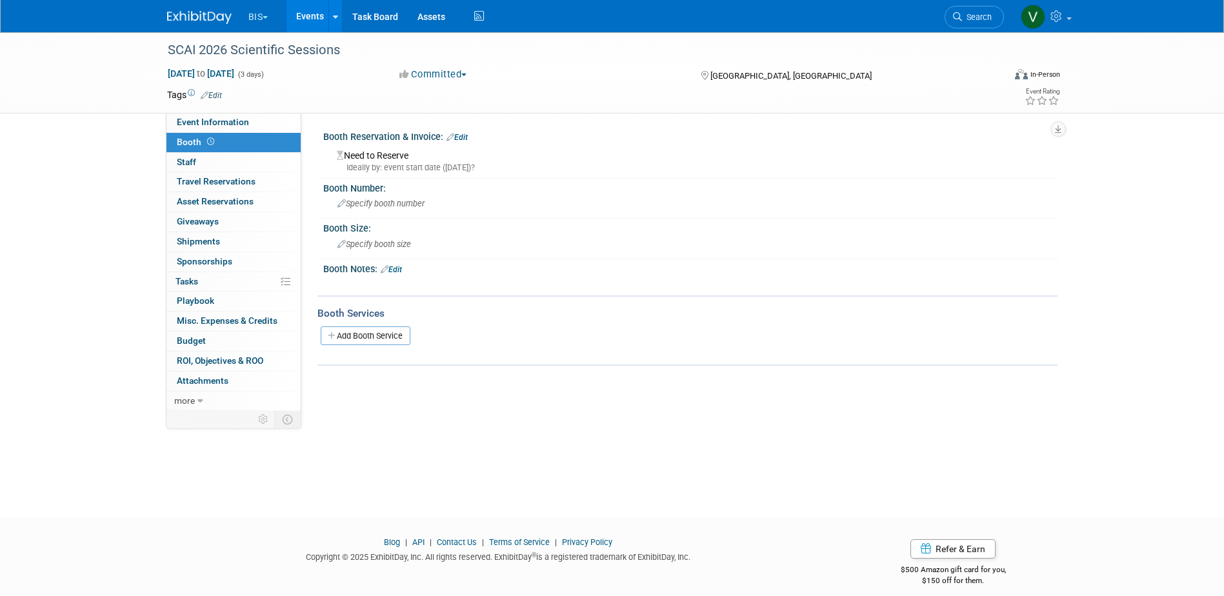
click at [397, 268] on link "Edit" at bounding box center [391, 269] width 21 height 9
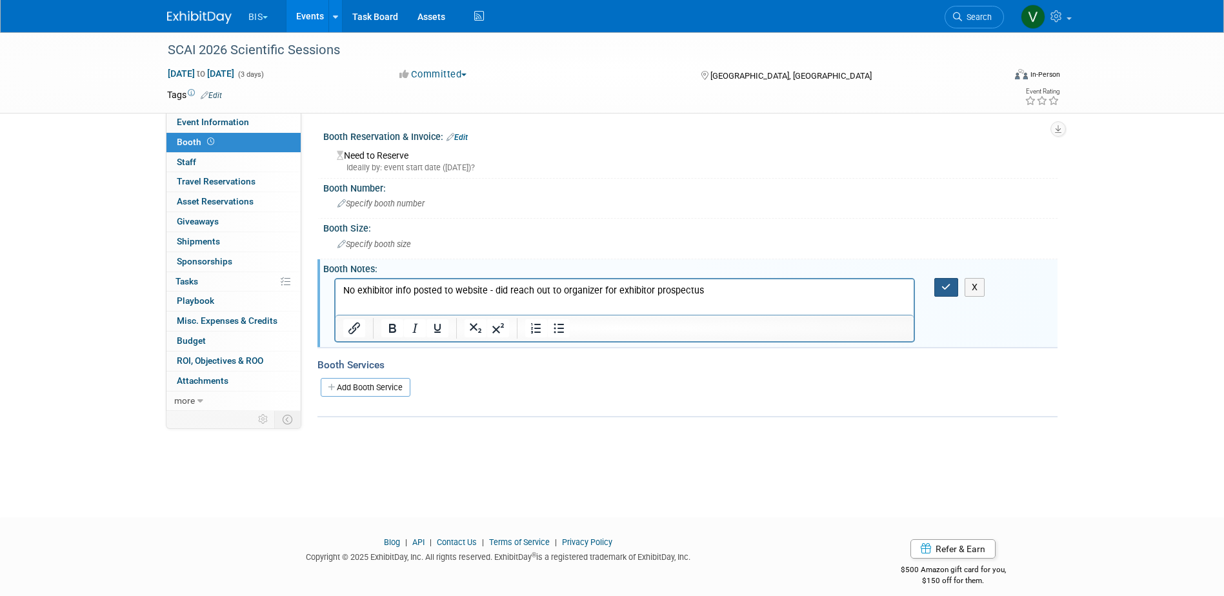
click at [940, 280] on button "button" at bounding box center [947, 287] width 24 height 19
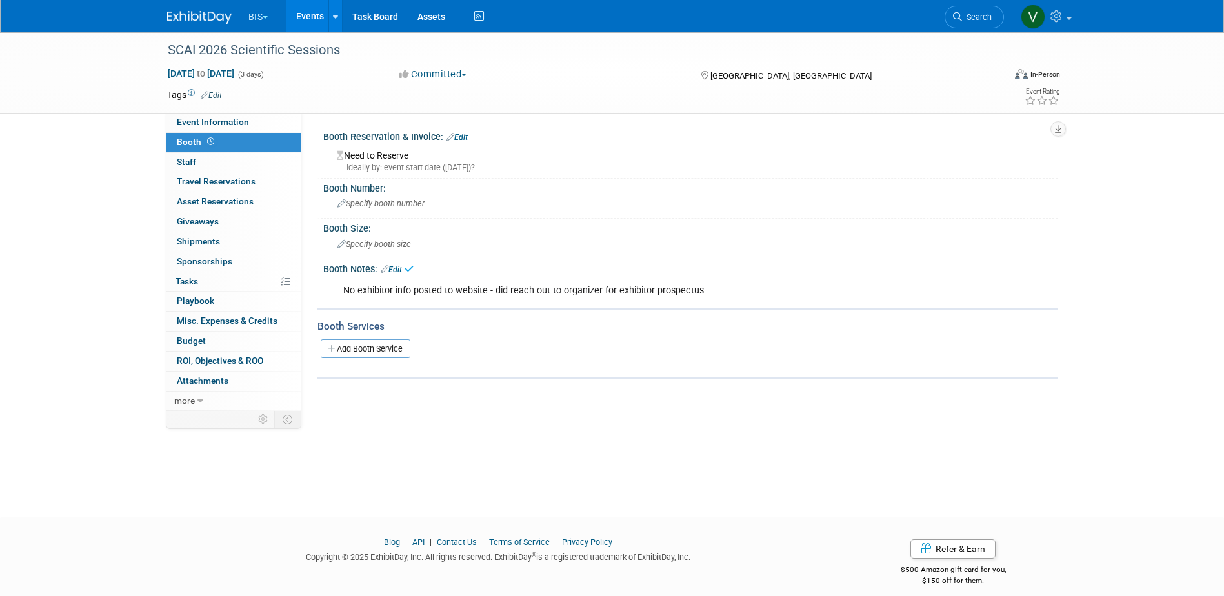
click at [320, 18] on link "Events" at bounding box center [310, 16] width 47 height 32
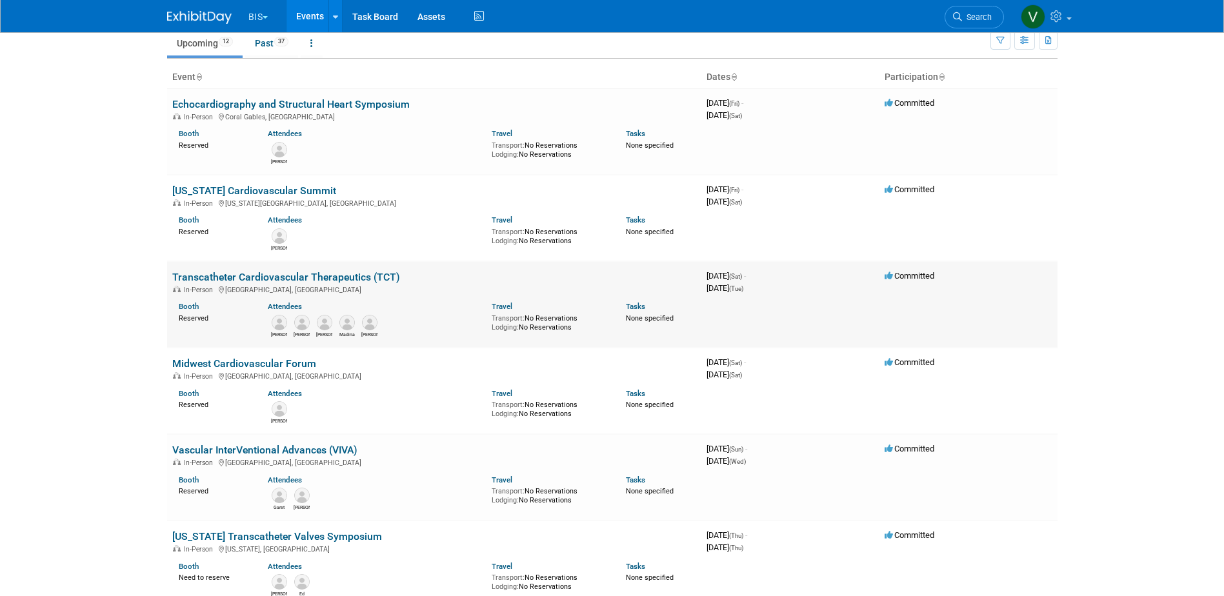
scroll to position [194, 0]
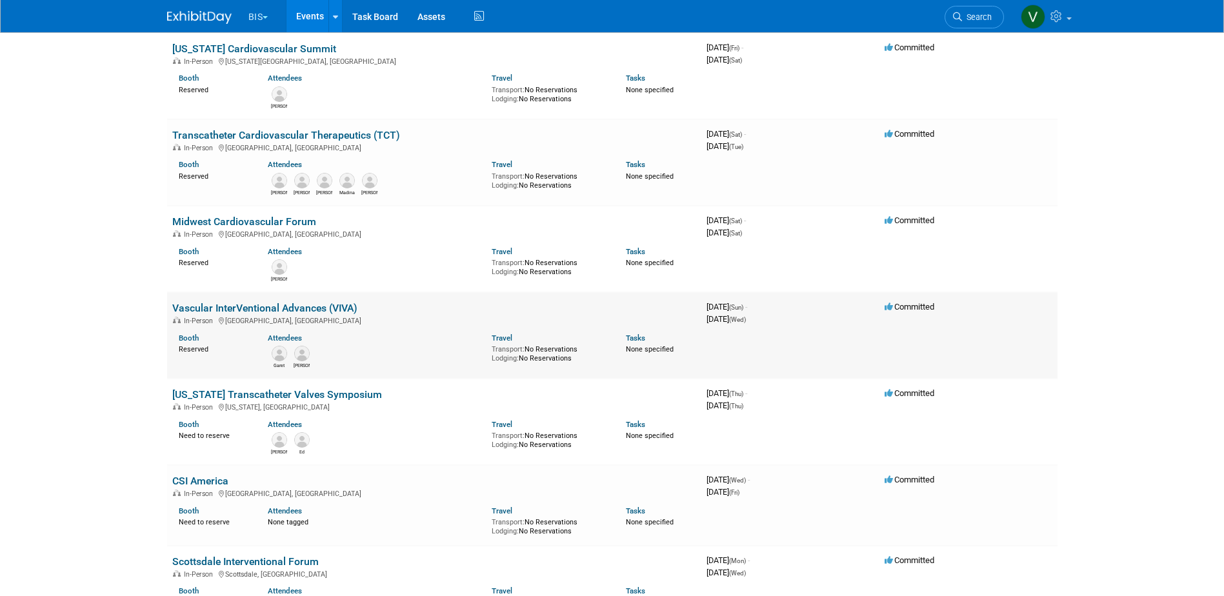
click at [319, 308] on link "Vascular InterVentional Advances (VIVA)" at bounding box center [264, 308] width 185 height 12
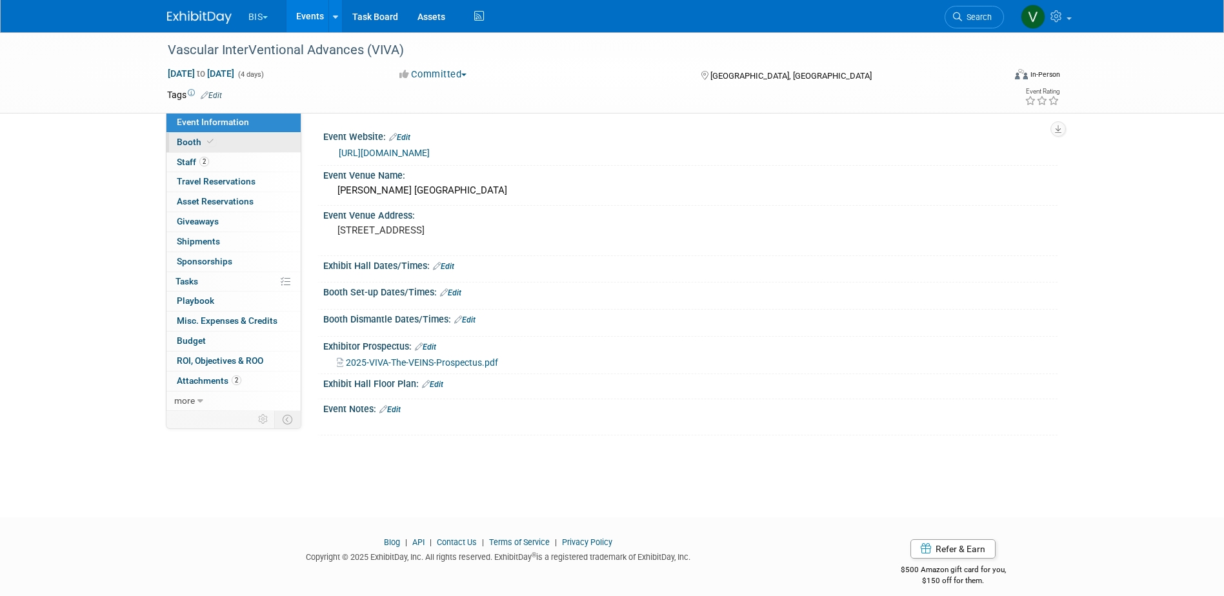
click at [203, 134] on link "Booth" at bounding box center [234, 142] width 134 height 19
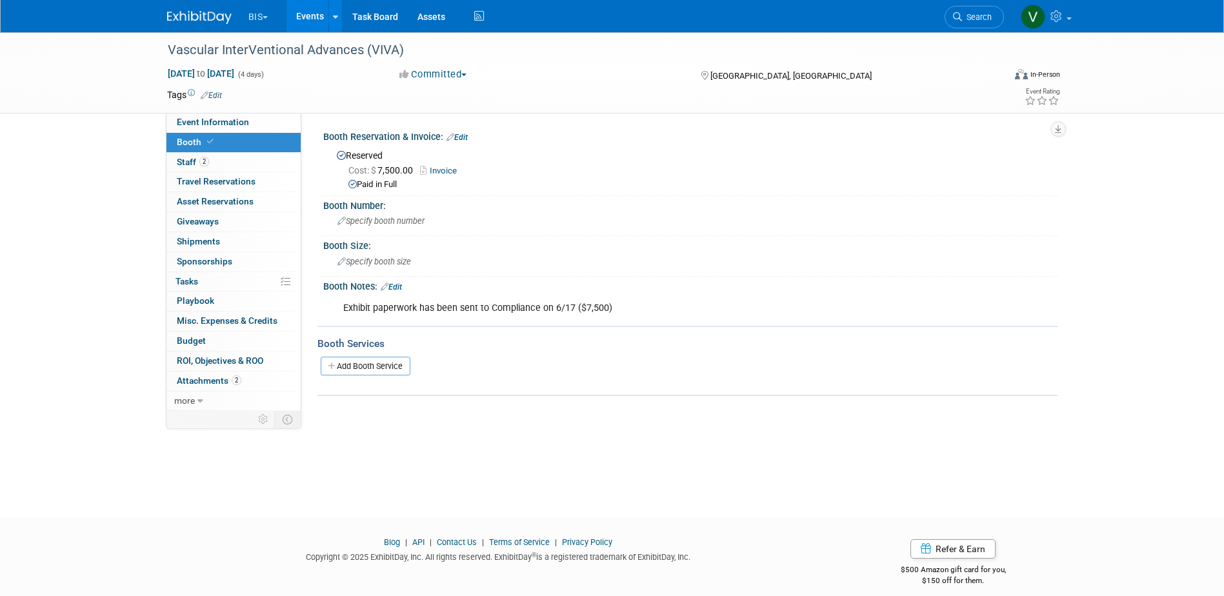
click at [303, 17] on link "Events" at bounding box center [310, 16] width 47 height 32
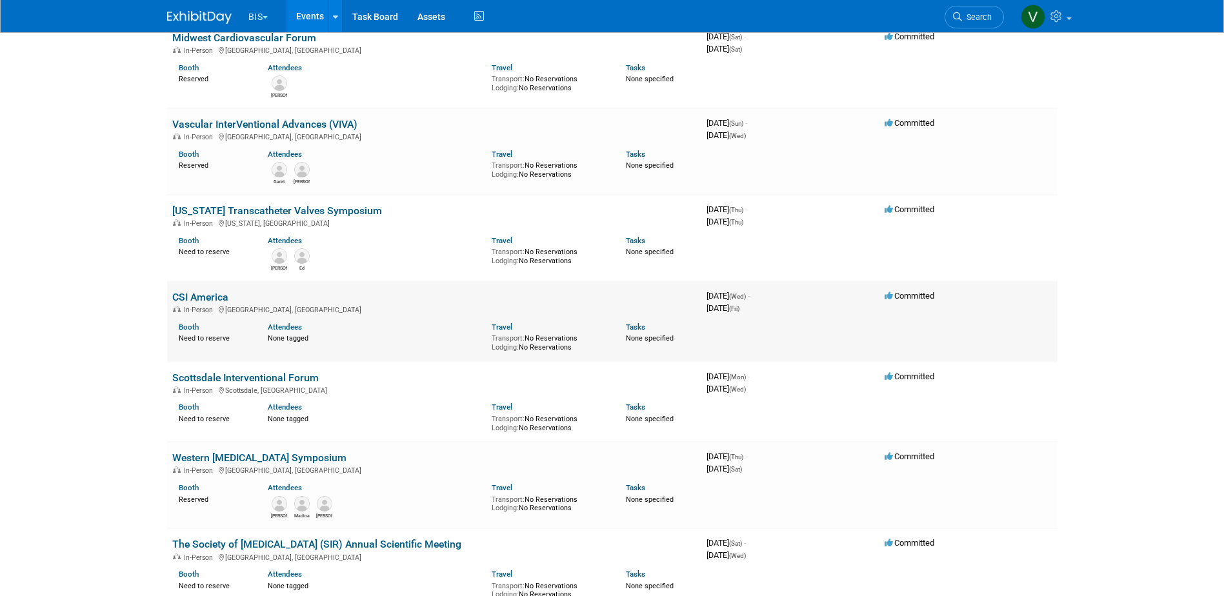
scroll to position [387, 0]
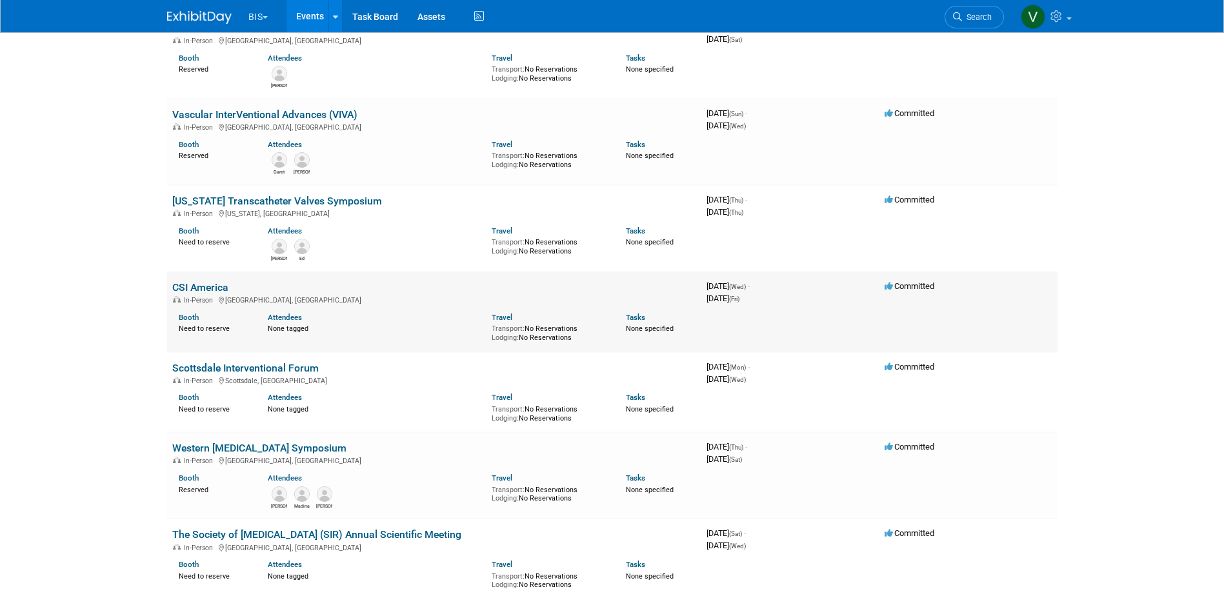
click at [200, 285] on link "CSI America" at bounding box center [200, 287] width 56 height 12
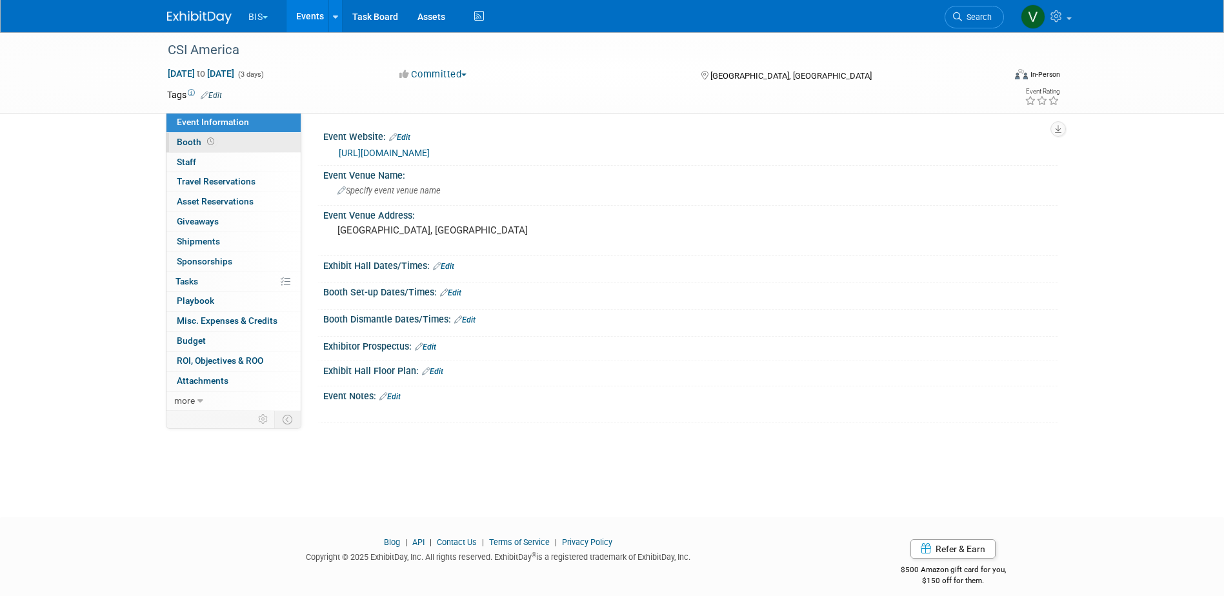
click at [179, 140] on span "Booth" at bounding box center [197, 142] width 40 height 10
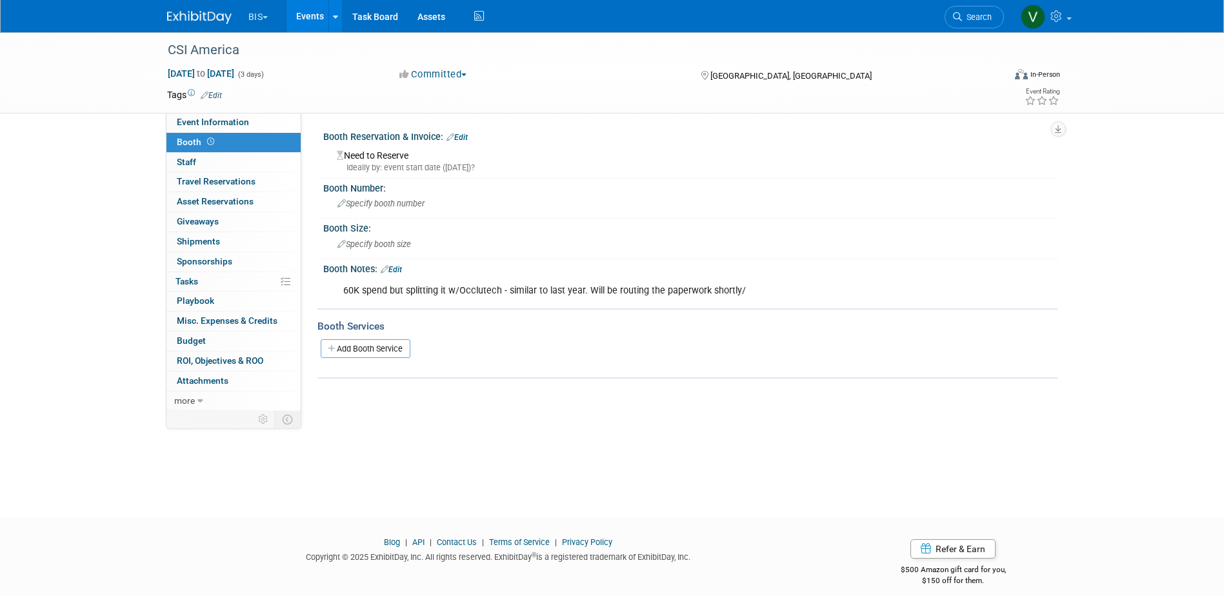
click at [308, 19] on link "Events" at bounding box center [310, 16] width 47 height 32
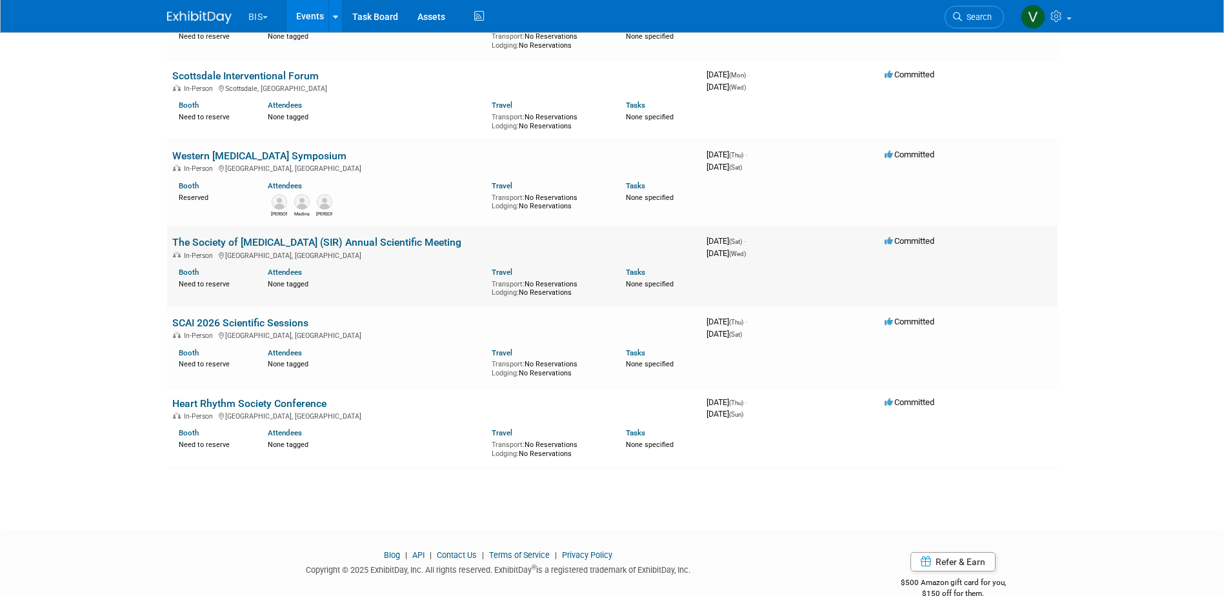
scroll to position [704, 0]
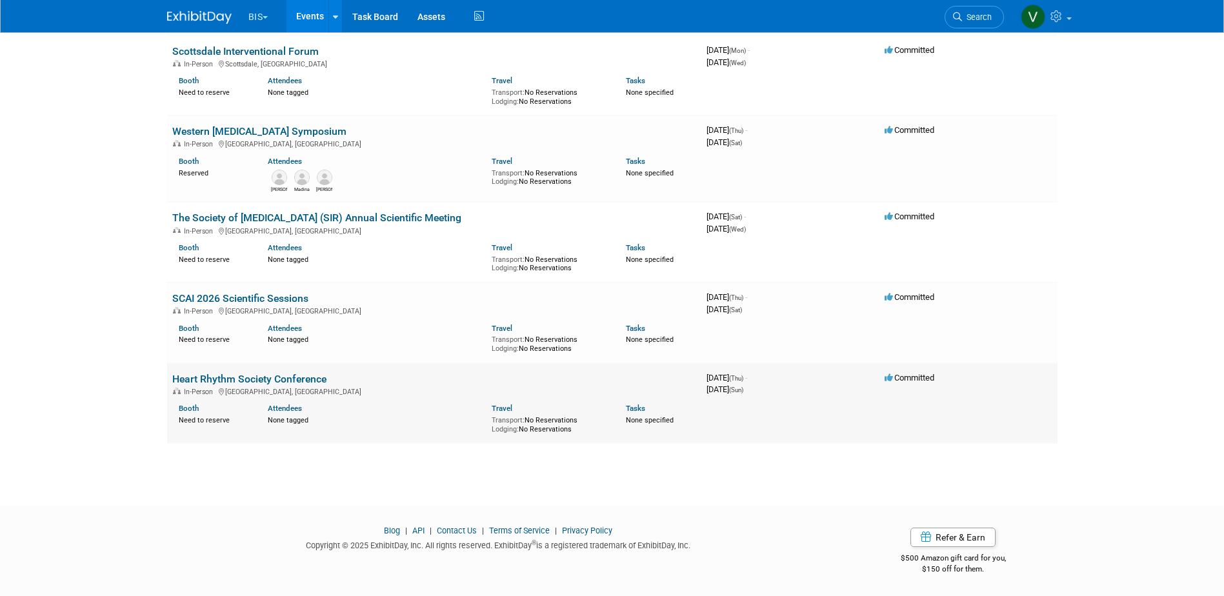
click at [278, 378] on link "Heart Rhythm Society Conference" at bounding box center [249, 379] width 154 height 12
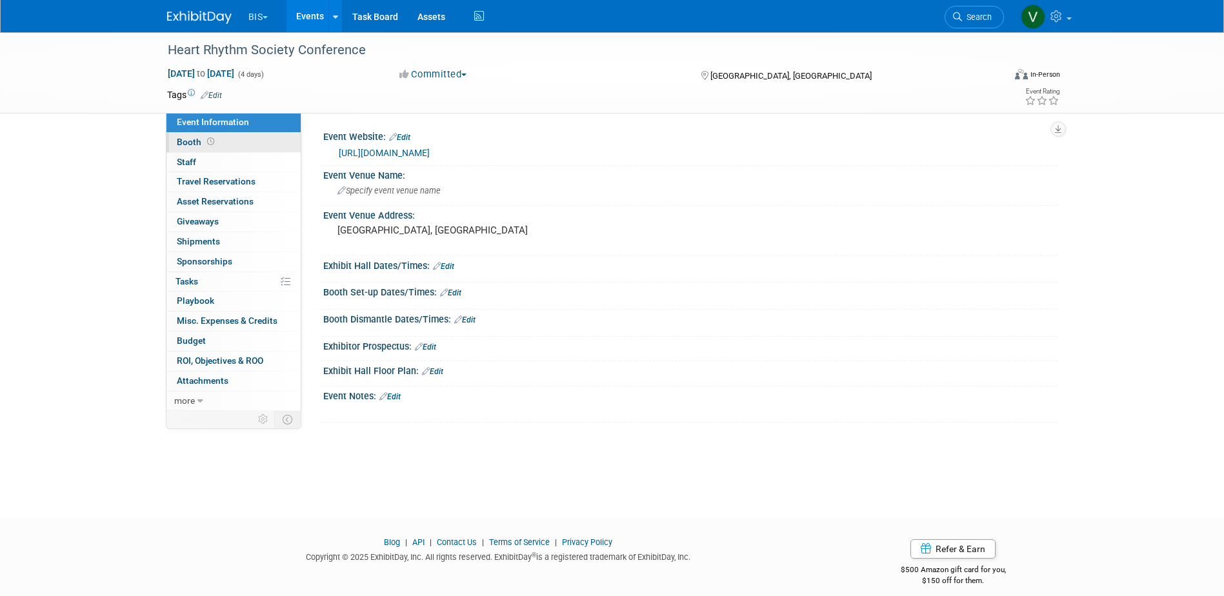
click at [189, 145] on span "Booth" at bounding box center [197, 142] width 40 height 10
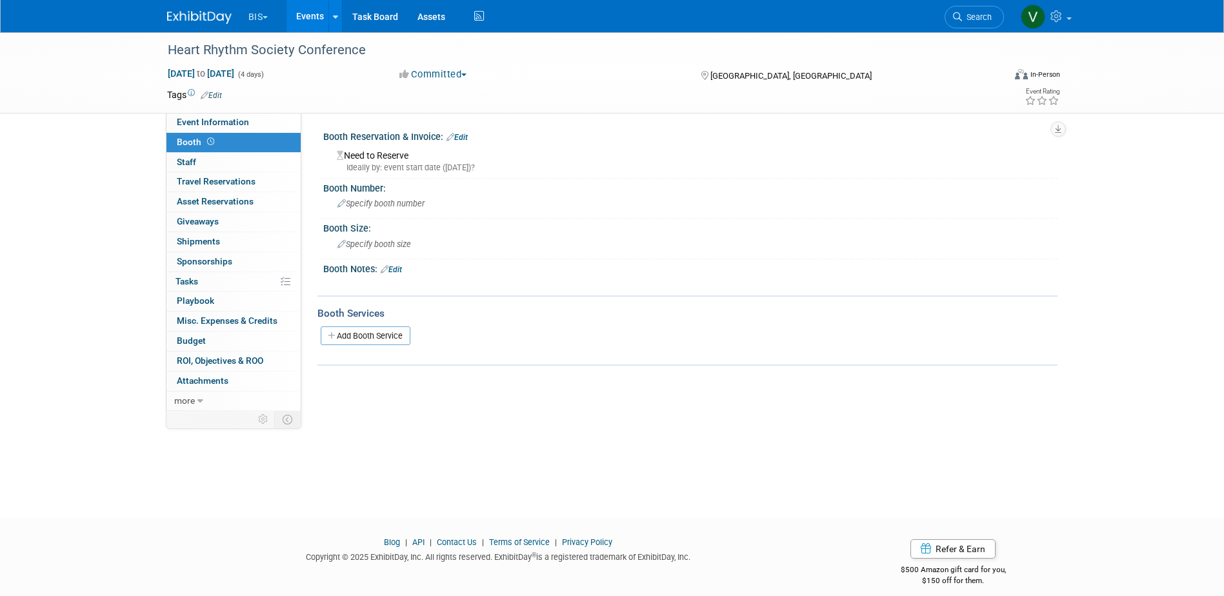
click at [399, 273] on link "Edit" at bounding box center [391, 269] width 21 height 9
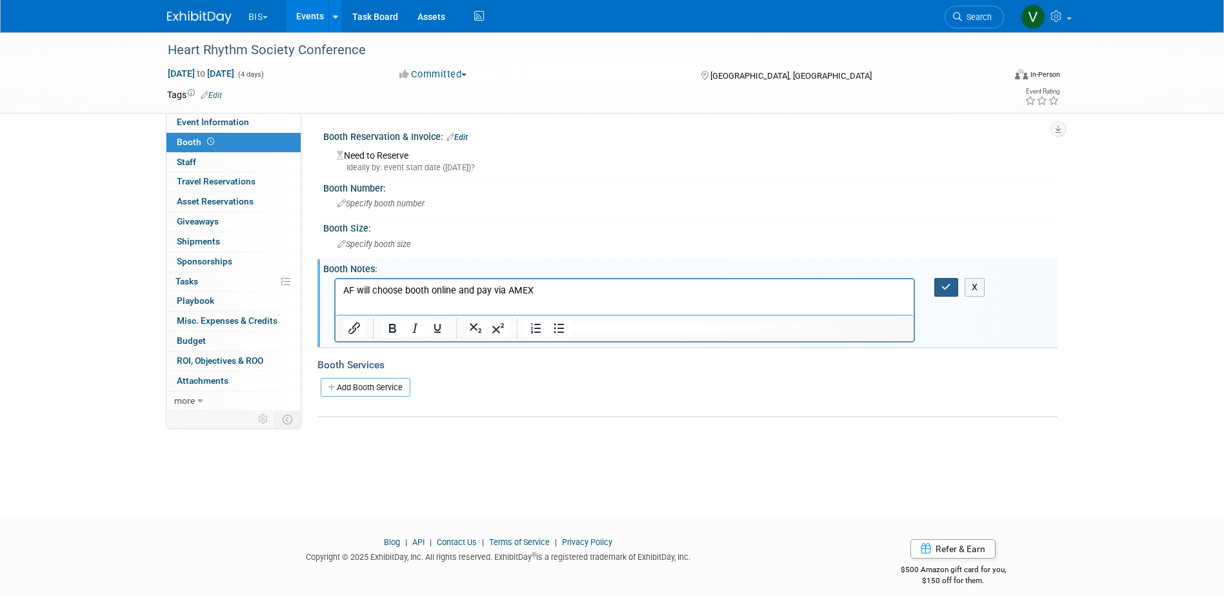
click at [949, 285] on icon "button" at bounding box center [947, 287] width 10 height 9
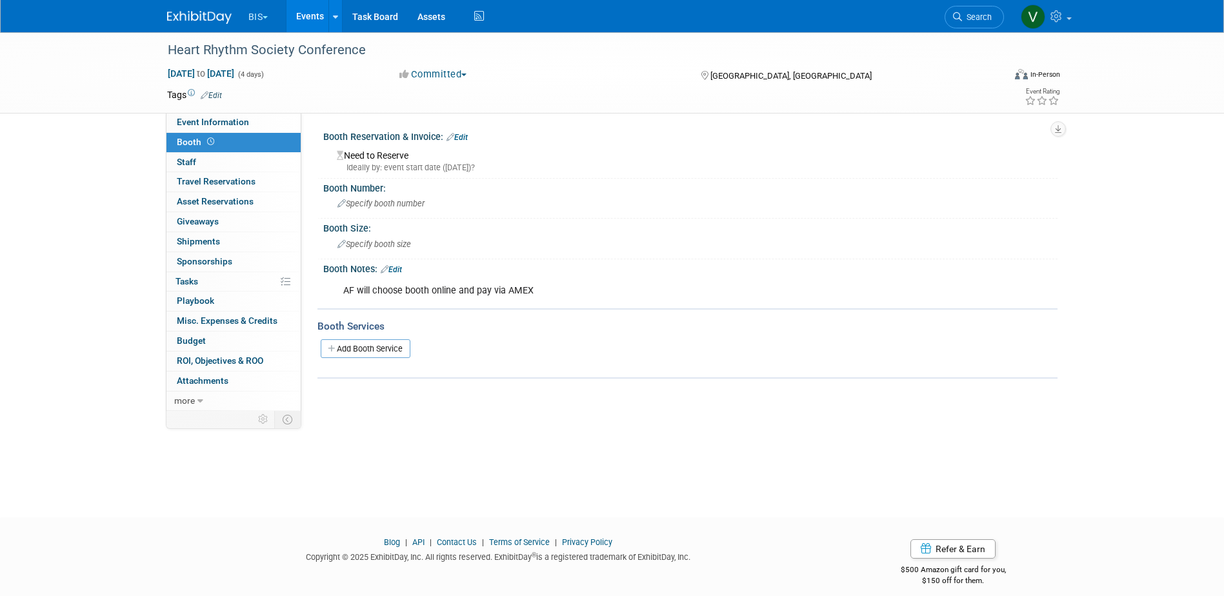
click at [311, 21] on link "Events" at bounding box center [310, 16] width 47 height 32
